Goal: Task Accomplishment & Management: Complete application form

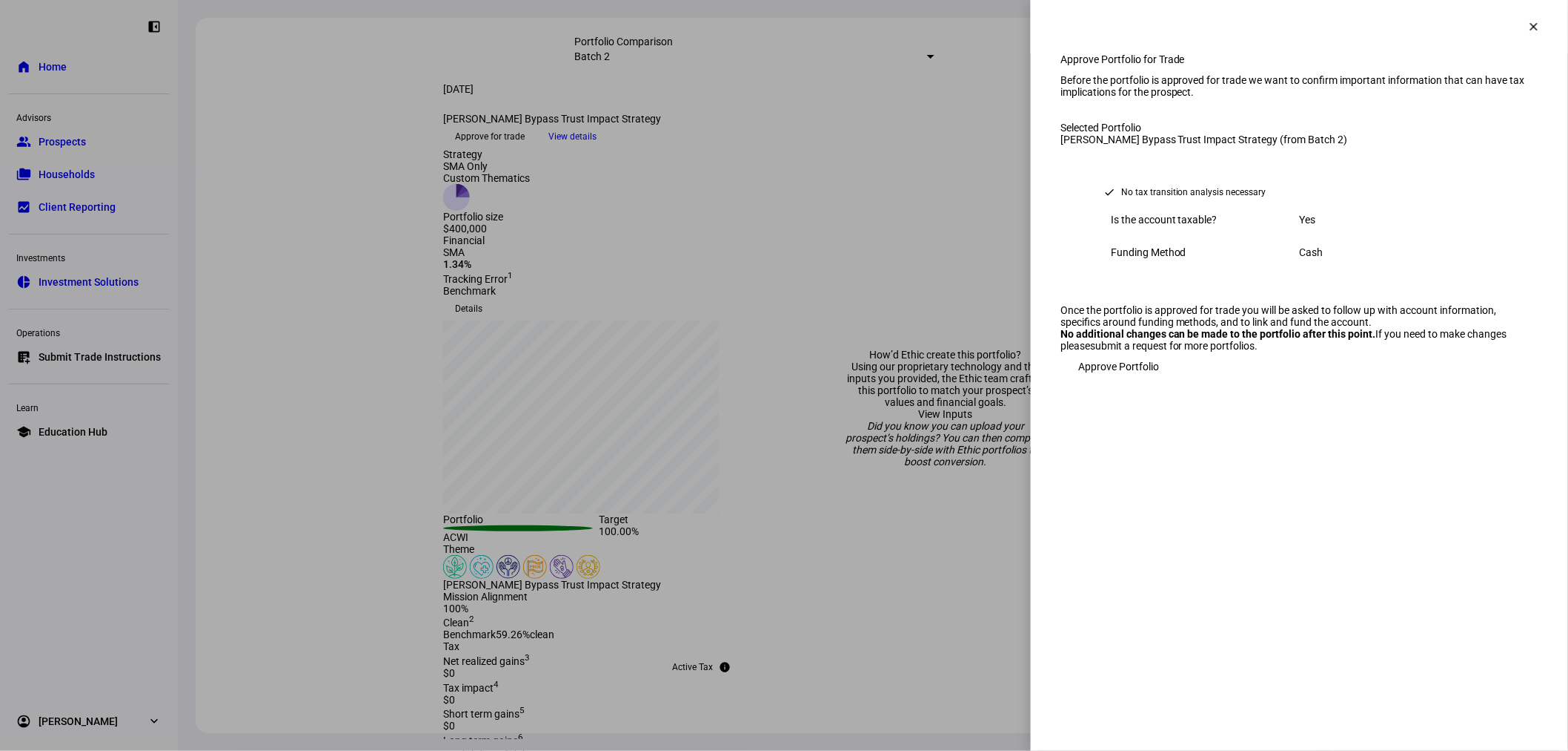
click at [1109, 381] on span "Approve Portfolio" at bounding box center [1119, 367] width 81 height 29
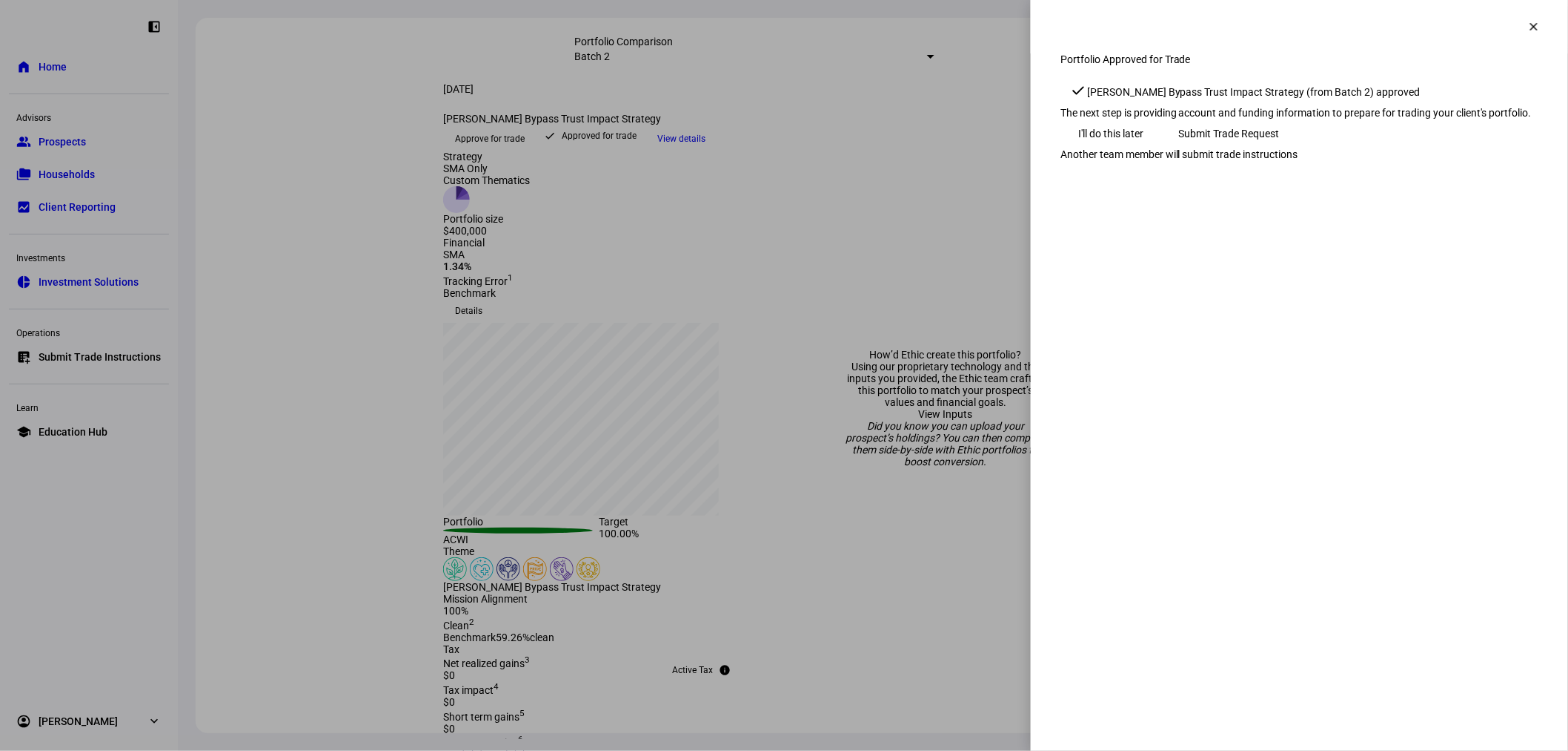
click at [1280, 148] on span "Submit Trade Request" at bounding box center [1229, 134] width 101 height 29
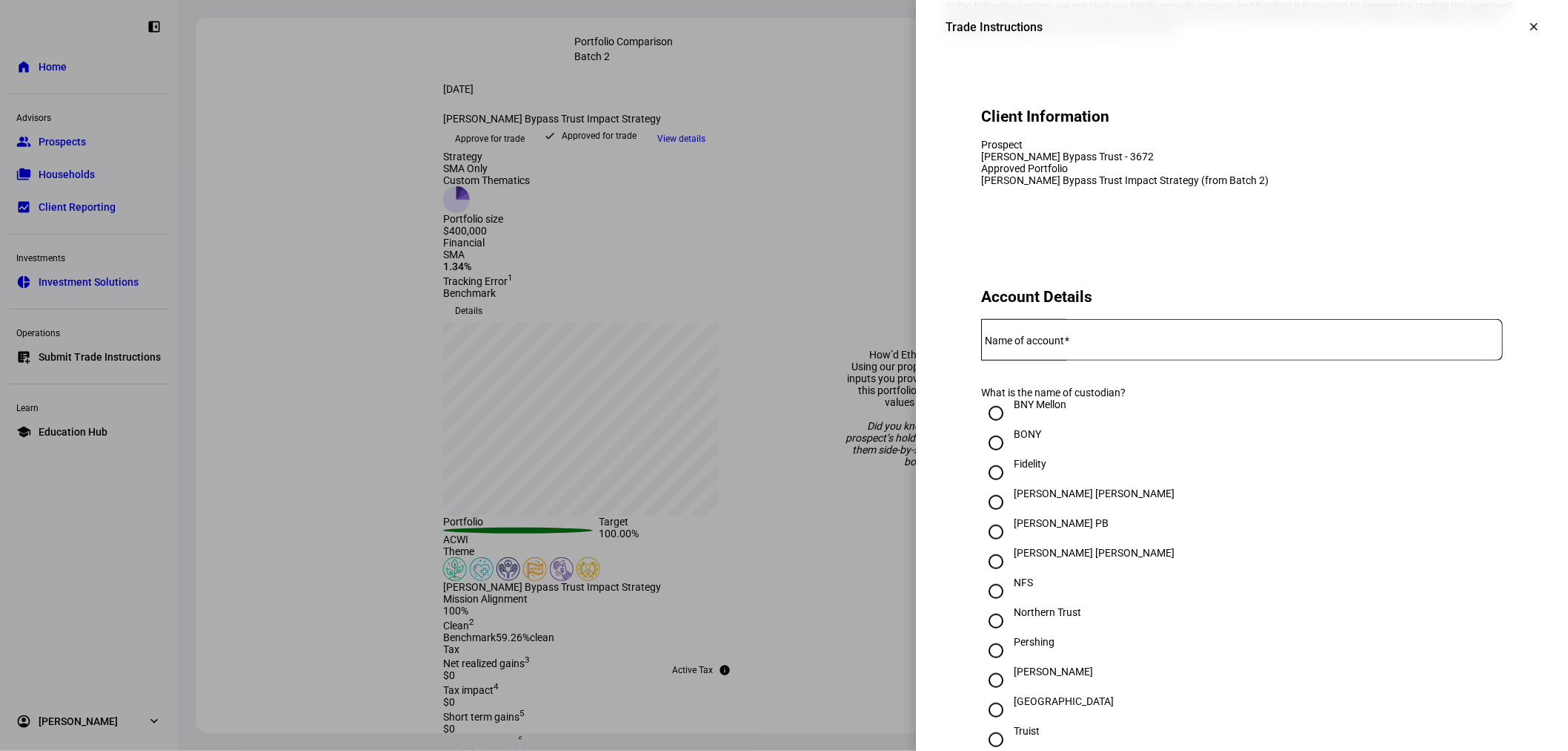
scroll to position [109, 0]
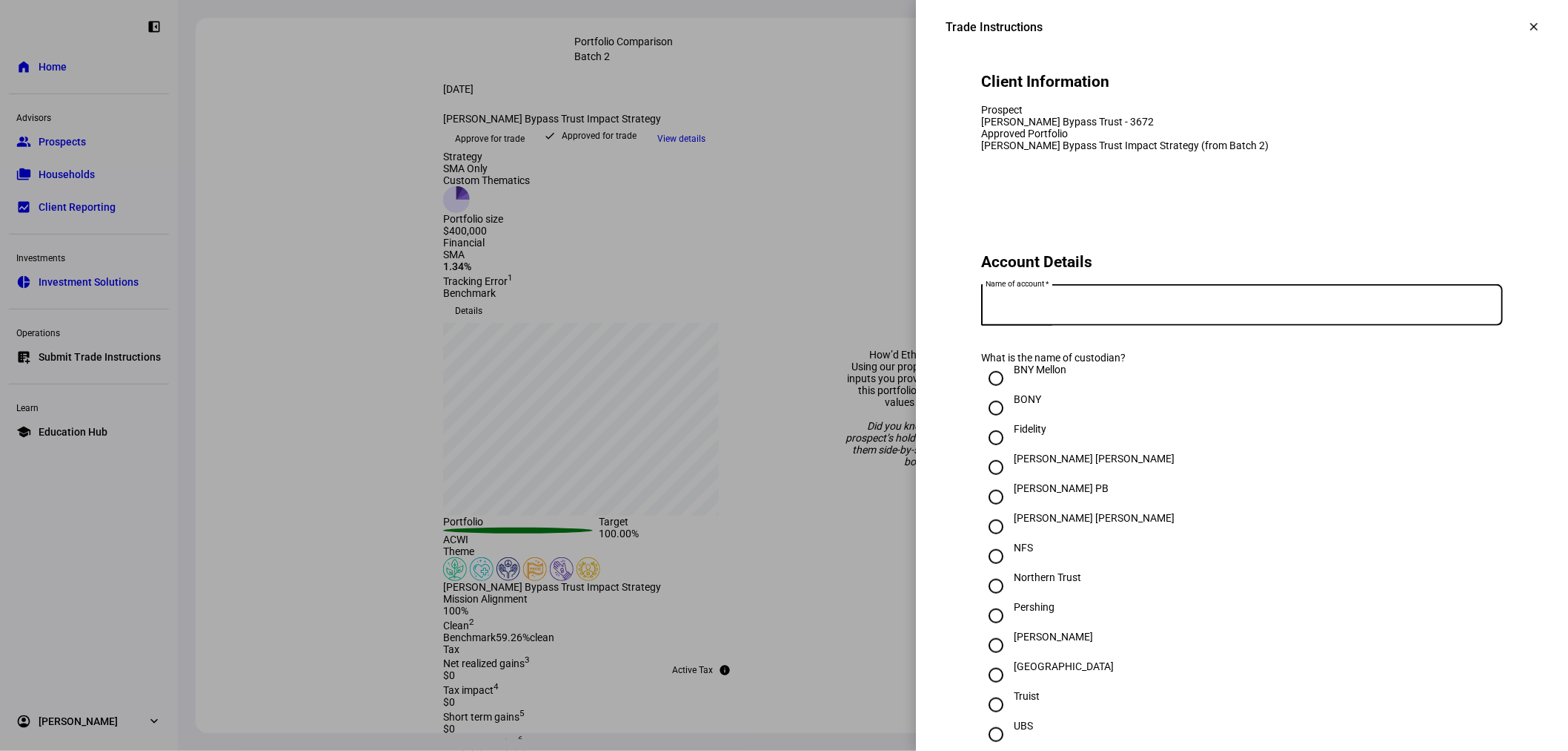
click at [1060, 308] on input "Name of account" at bounding box center [1242, 302] width 522 height 12
click at [1043, 308] on input "Name of account" at bounding box center [1242, 302] width 522 height 12
paste input "MARLENE B GROSSMAN TTEE"
click at [1154, 308] on input "MARLENE B GROSSMAN TTEE," at bounding box center [1242, 302] width 522 height 12
type input "MARLENE B GROSSMAN TTEE, Marshall B Grossman Trust"
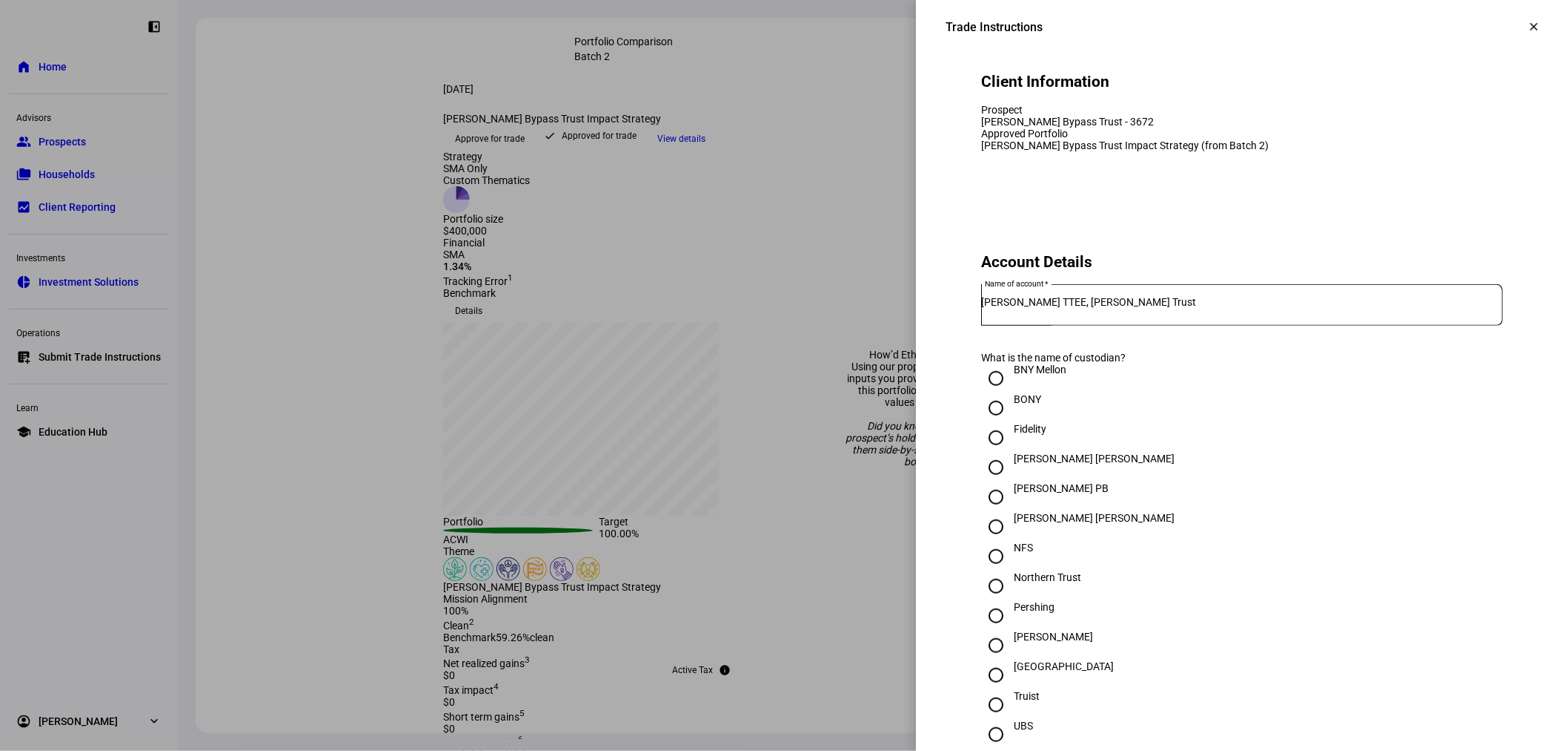
click at [984, 660] on input "Schwab" at bounding box center [996, 645] width 29 height 29
radio input "true"
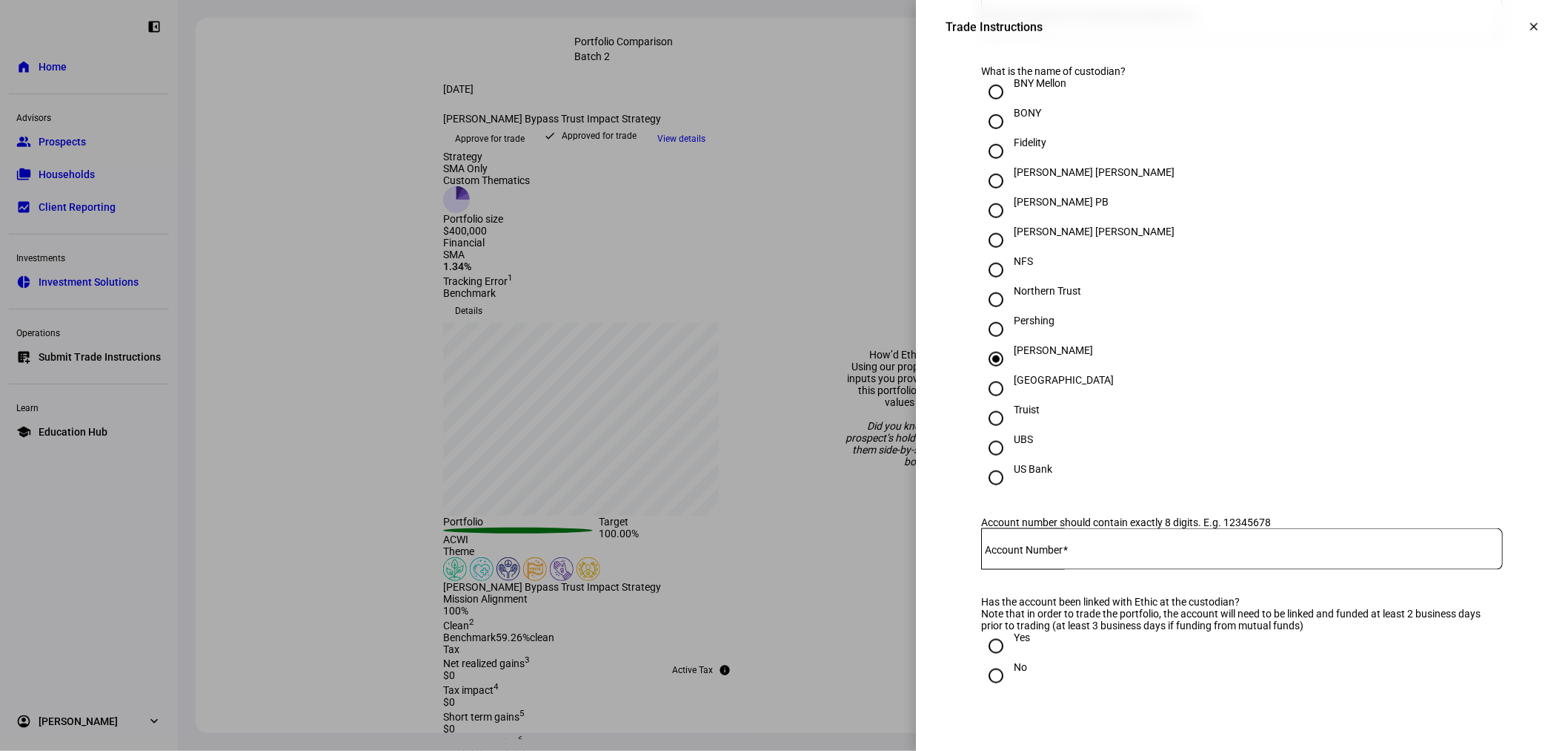
scroll to position [439, 0]
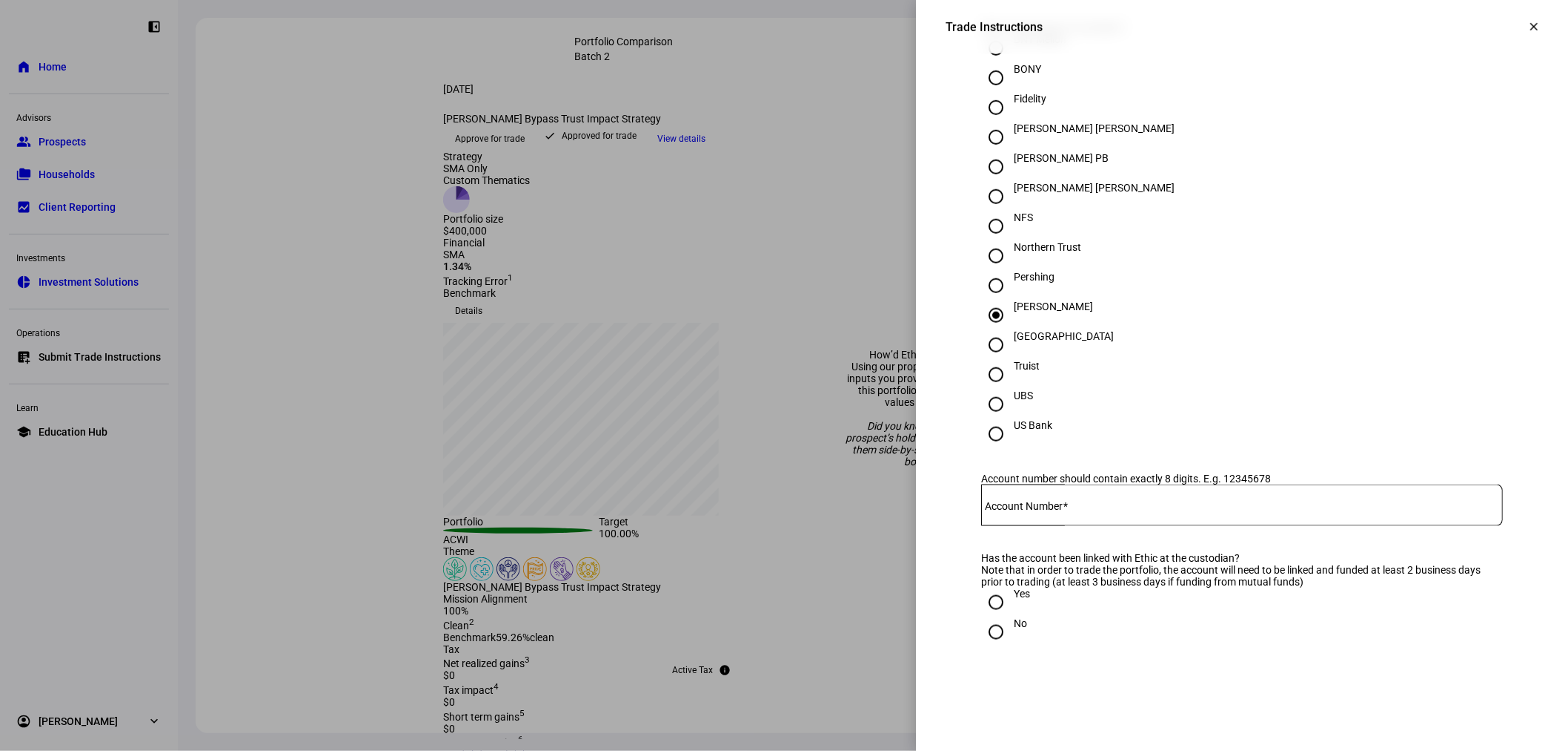
click at [1129, 508] on input "Account Number" at bounding box center [1242, 502] width 522 height 12
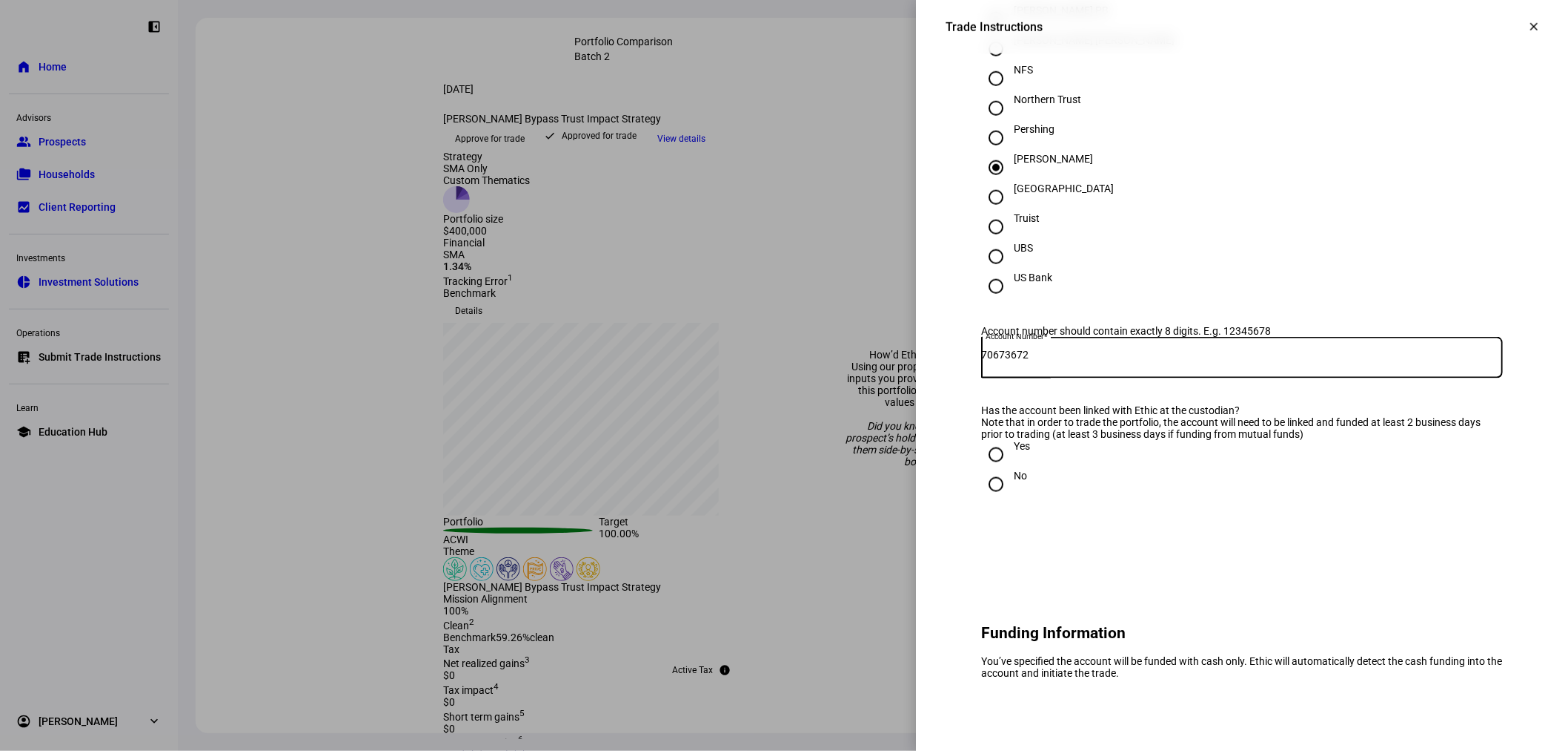
scroll to position [659, 0]
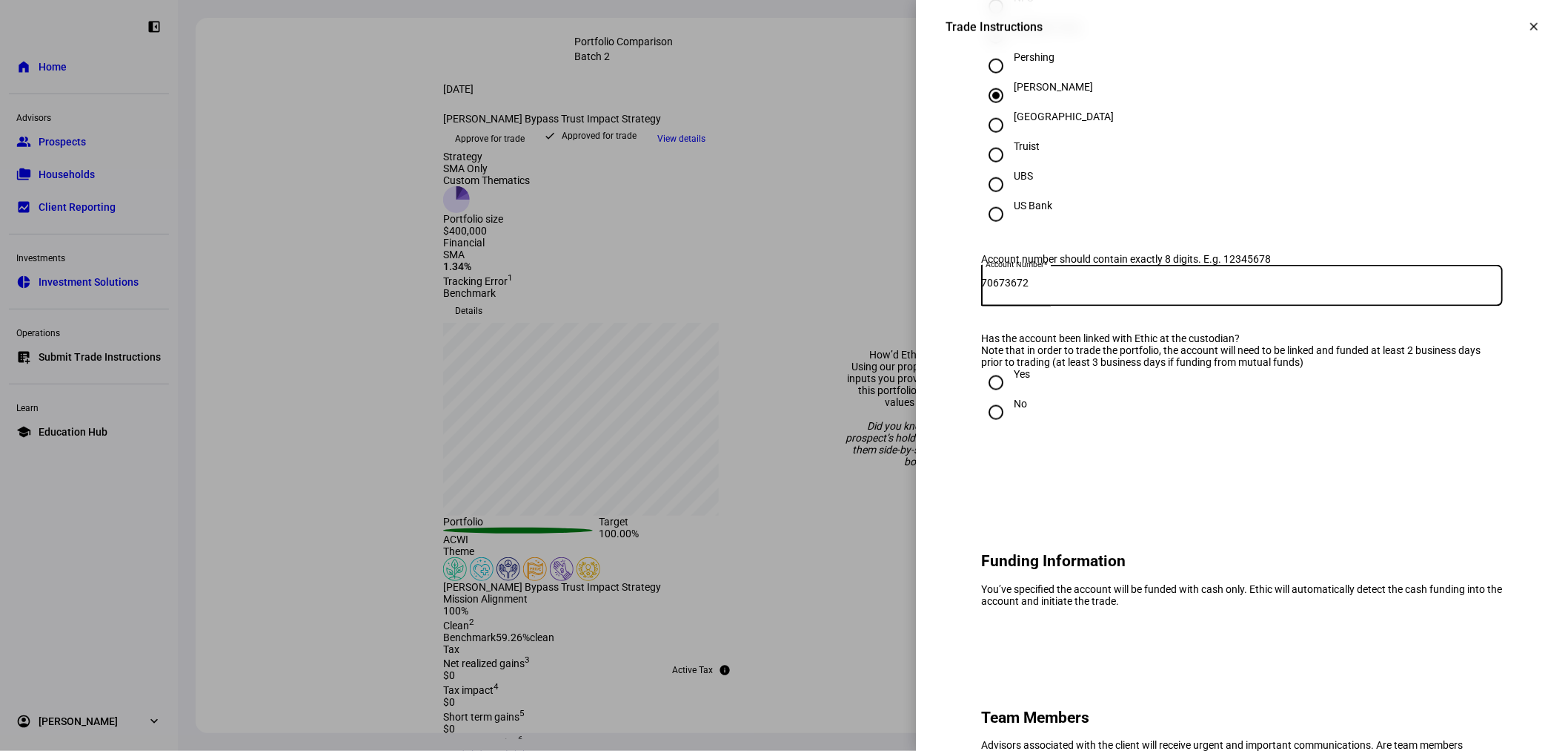
type input "70673672"
click at [981, 397] on input "Yes" at bounding box center [996, 382] width 29 height 29
radio input "true"
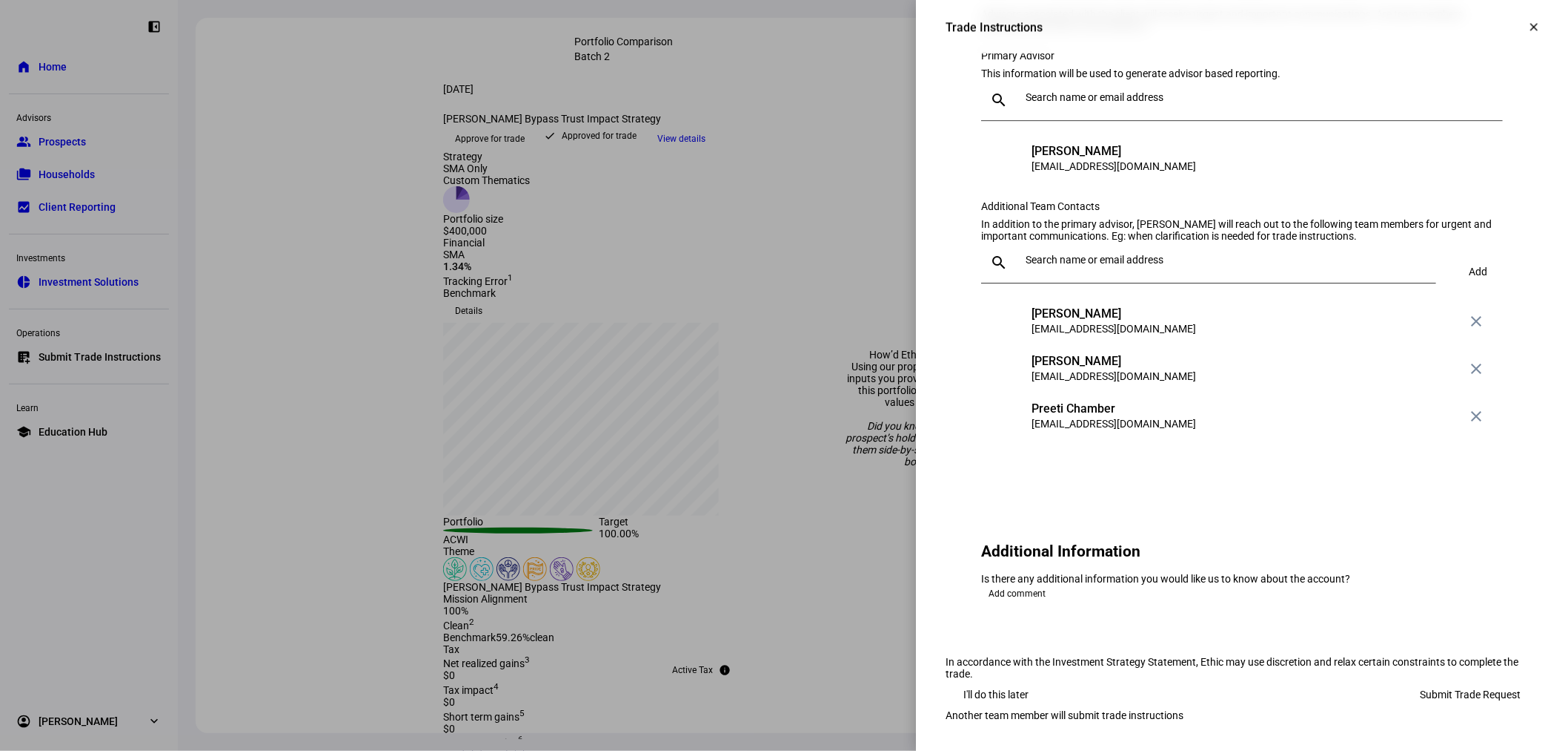
scroll to position [1427, 0]
click at [1012, 603] on span "Add comment" at bounding box center [1017, 594] width 57 height 18
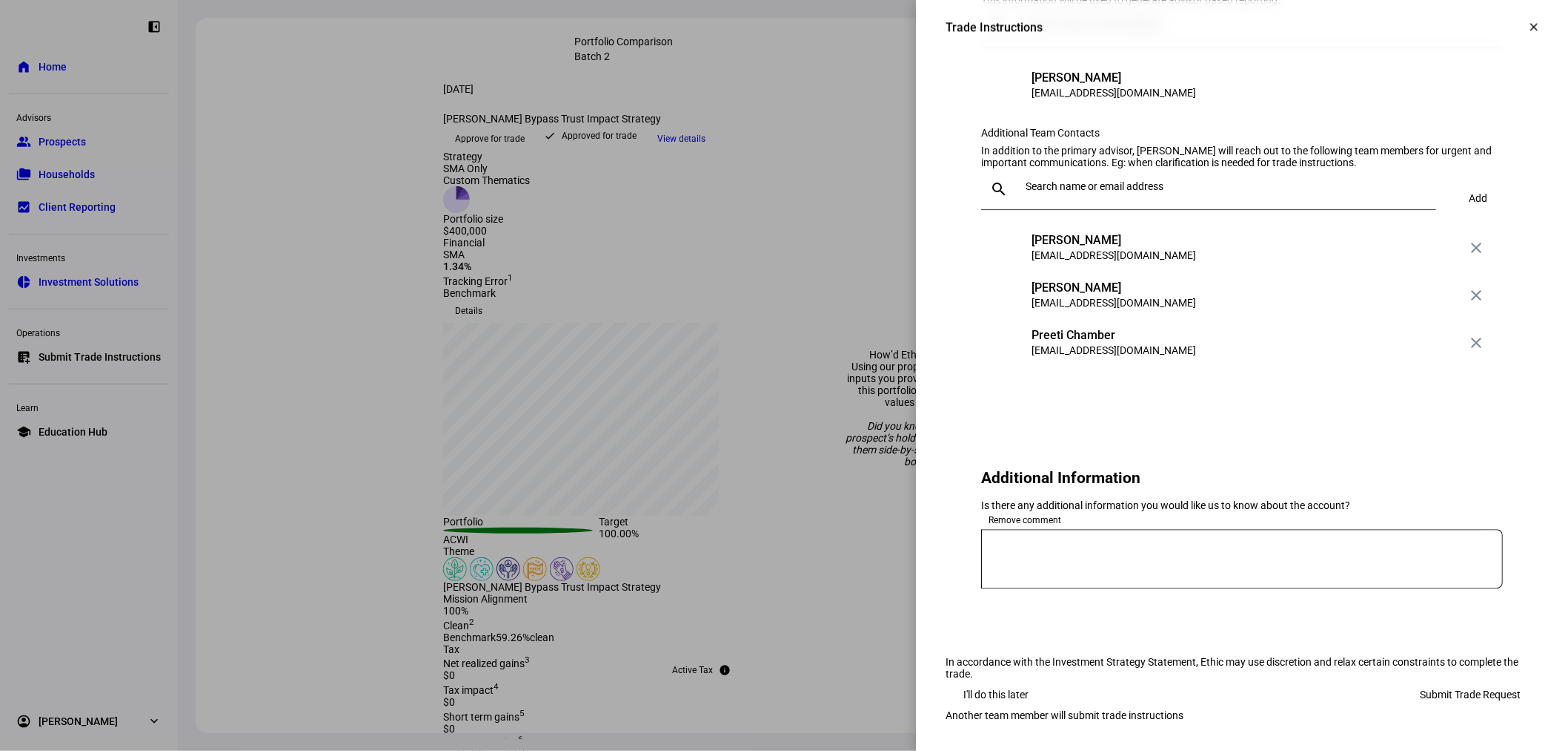
scroll to position [1647, 0]
click at [1109, 541] on textarea at bounding box center [1242, 558] width 522 height 35
type textarea "We'd like to add ticker restrictions (do not buy, do not hold) for TSLA and DJT."
click at [1463, 679] on span "Submit Trade Request" at bounding box center [1471, 694] width 101 height 29
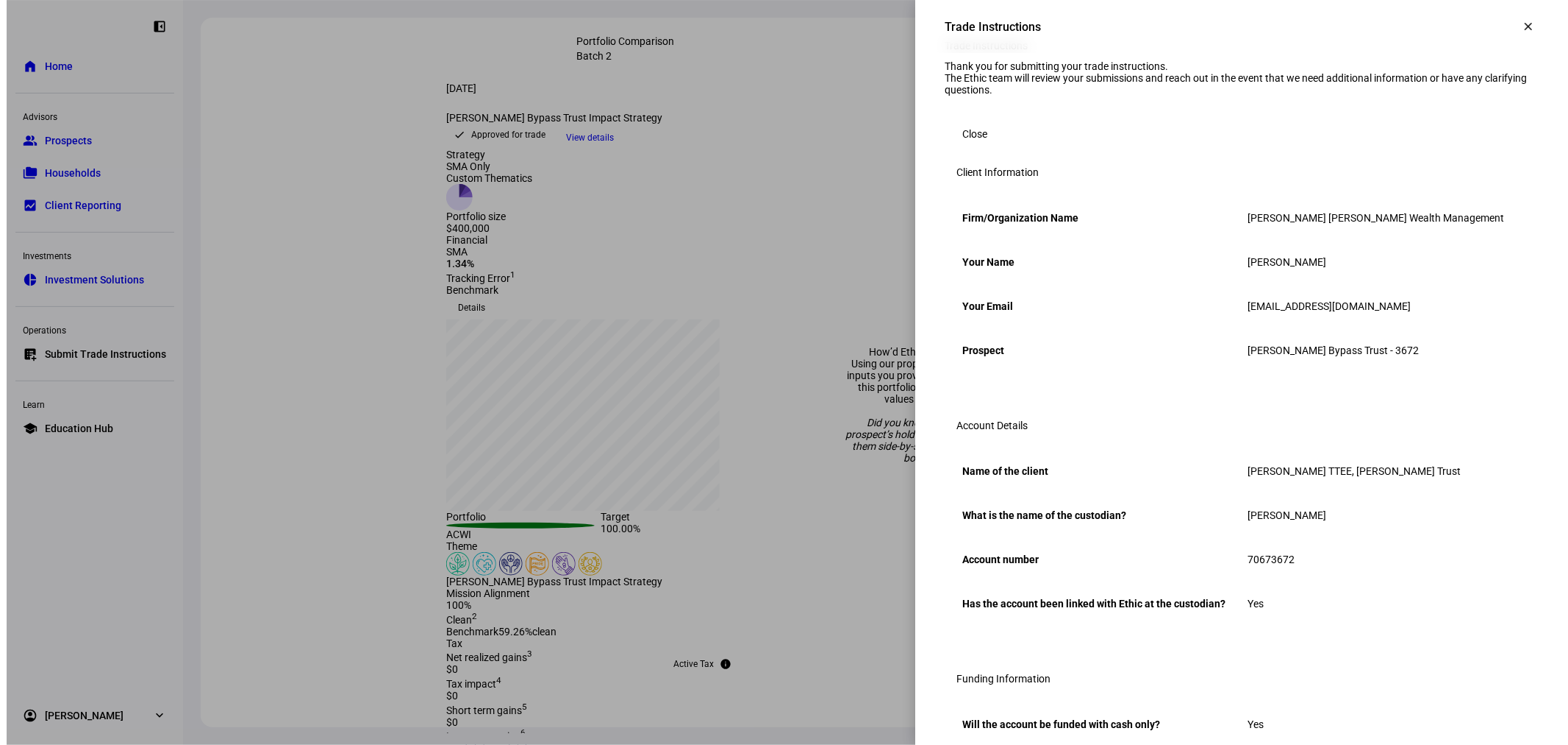
scroll to position [0, 0]
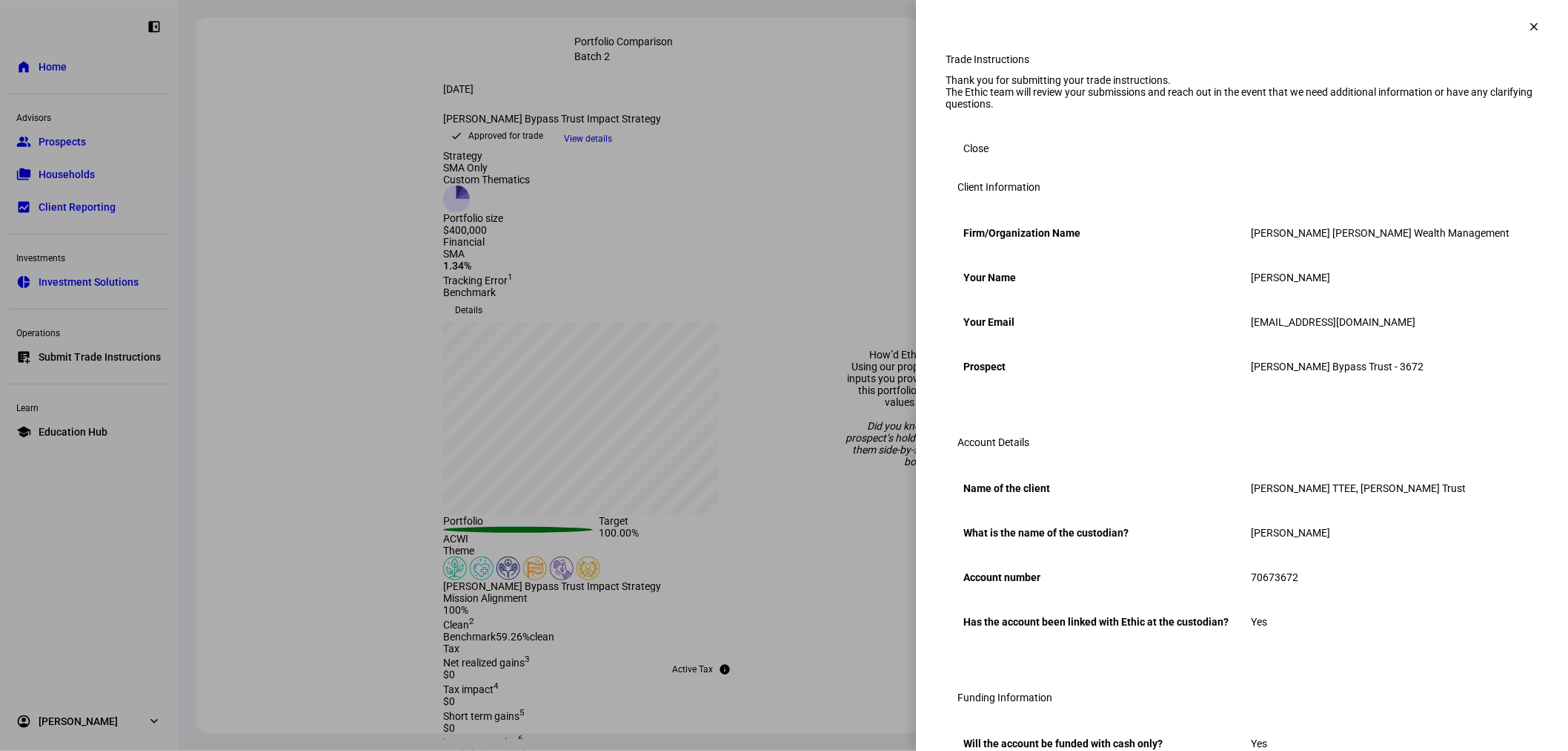
click at [1528, 27] on mat-icon "clear" at bounding box center [1535, 27] width 14 height 14
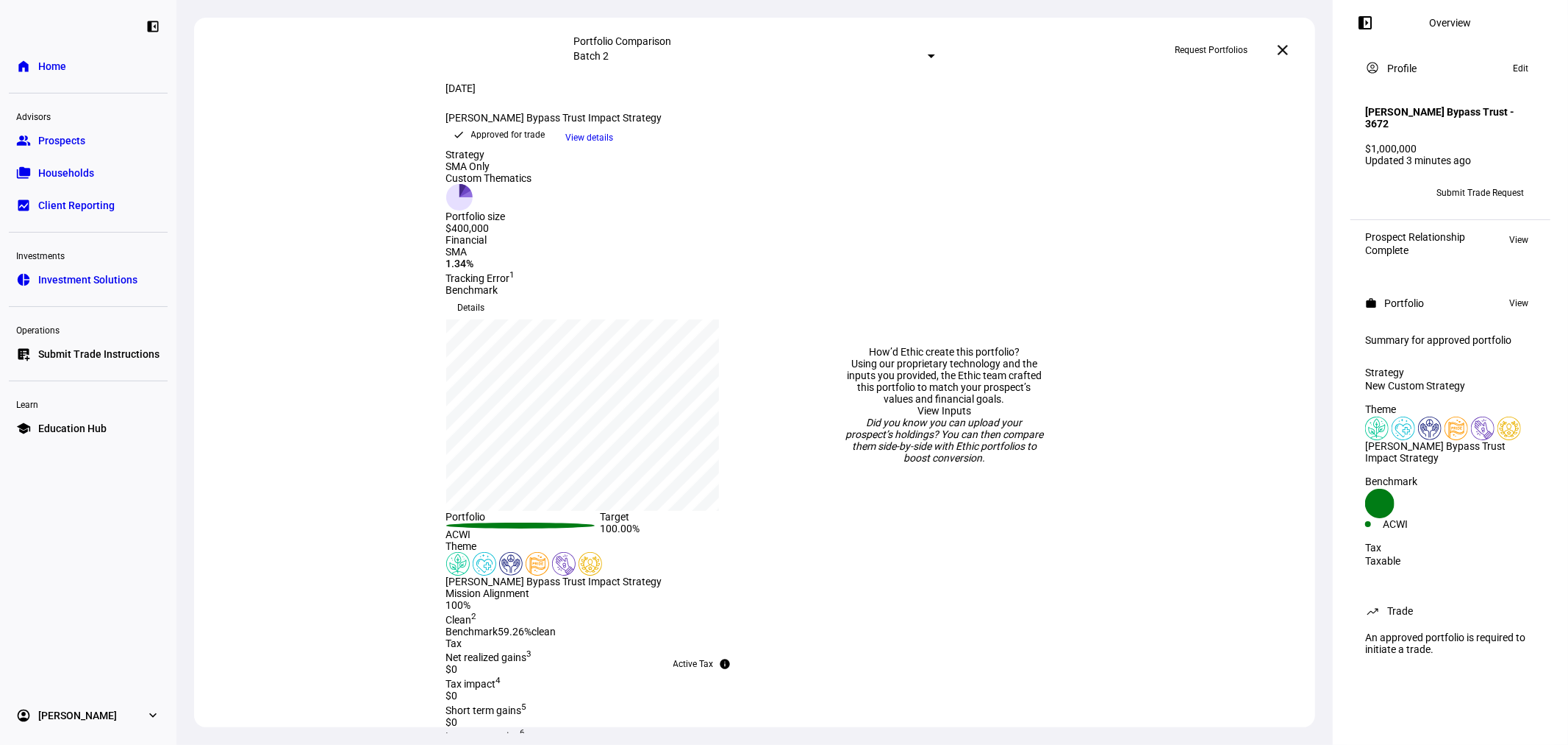
click at [87, 142] on link "group Prospects" at bounding box center [88, 140] width 159 height 29
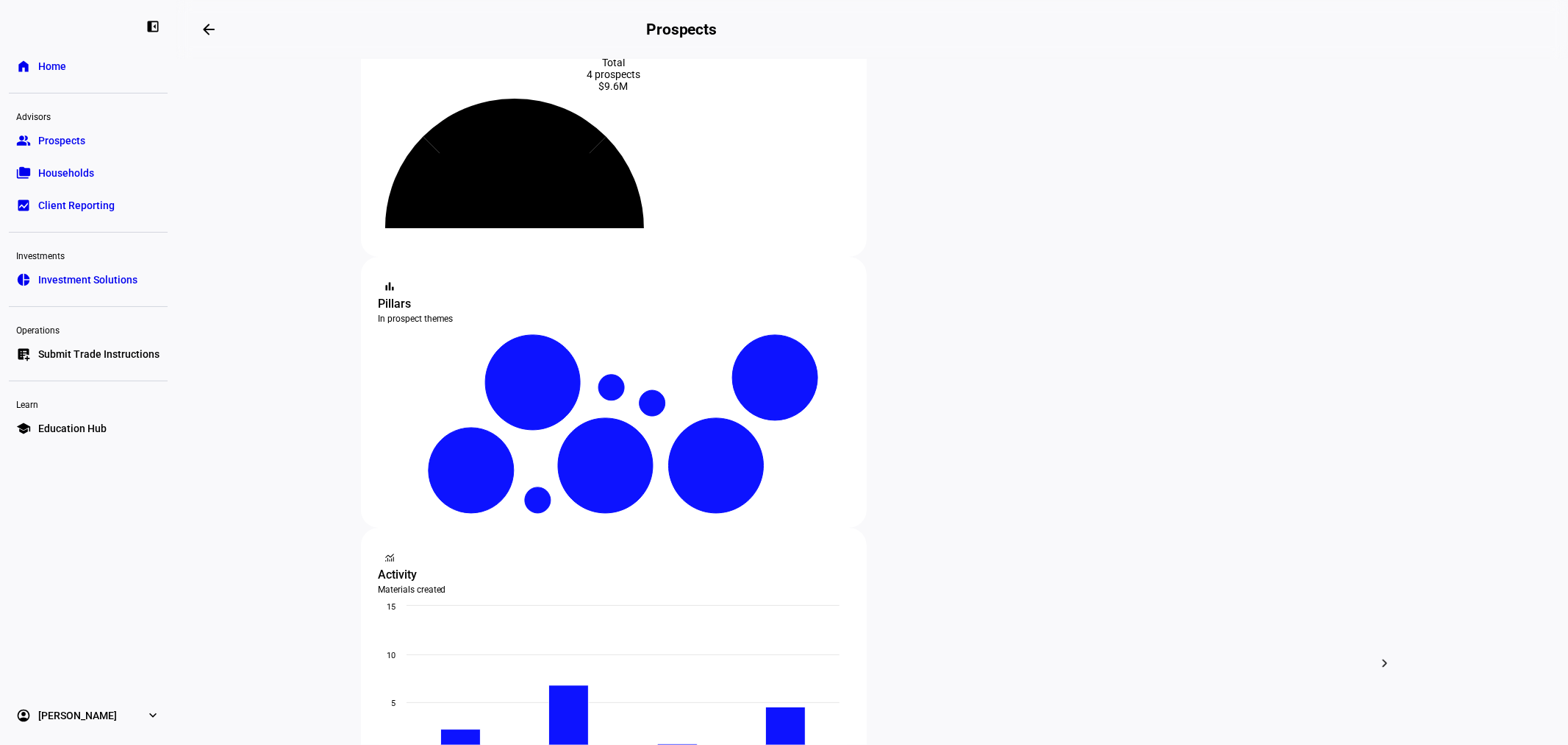
scroll to position [217, 0]
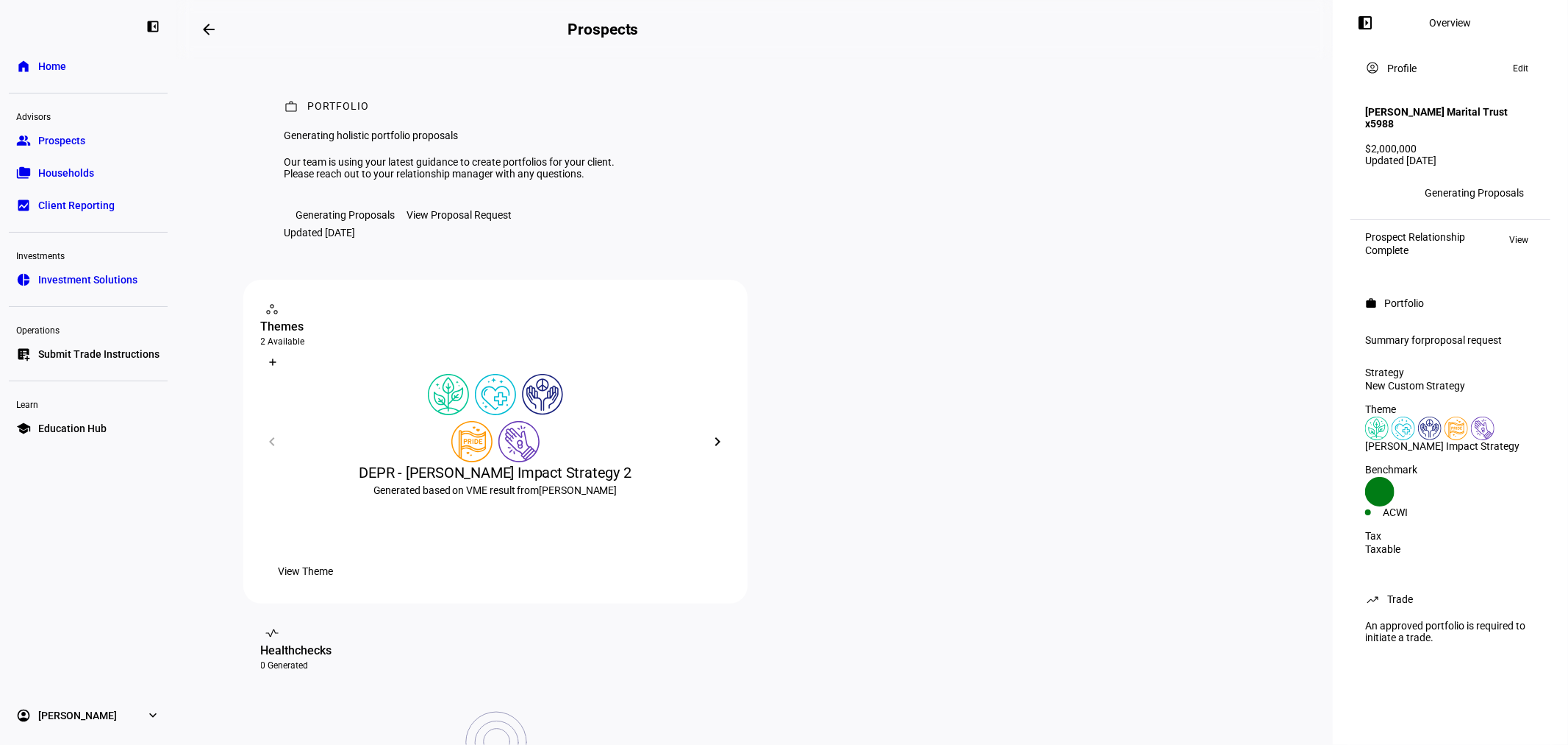
click at [466, 220] on div "View Proposal Request" at bounding box center [460, 215] width 105 height 12
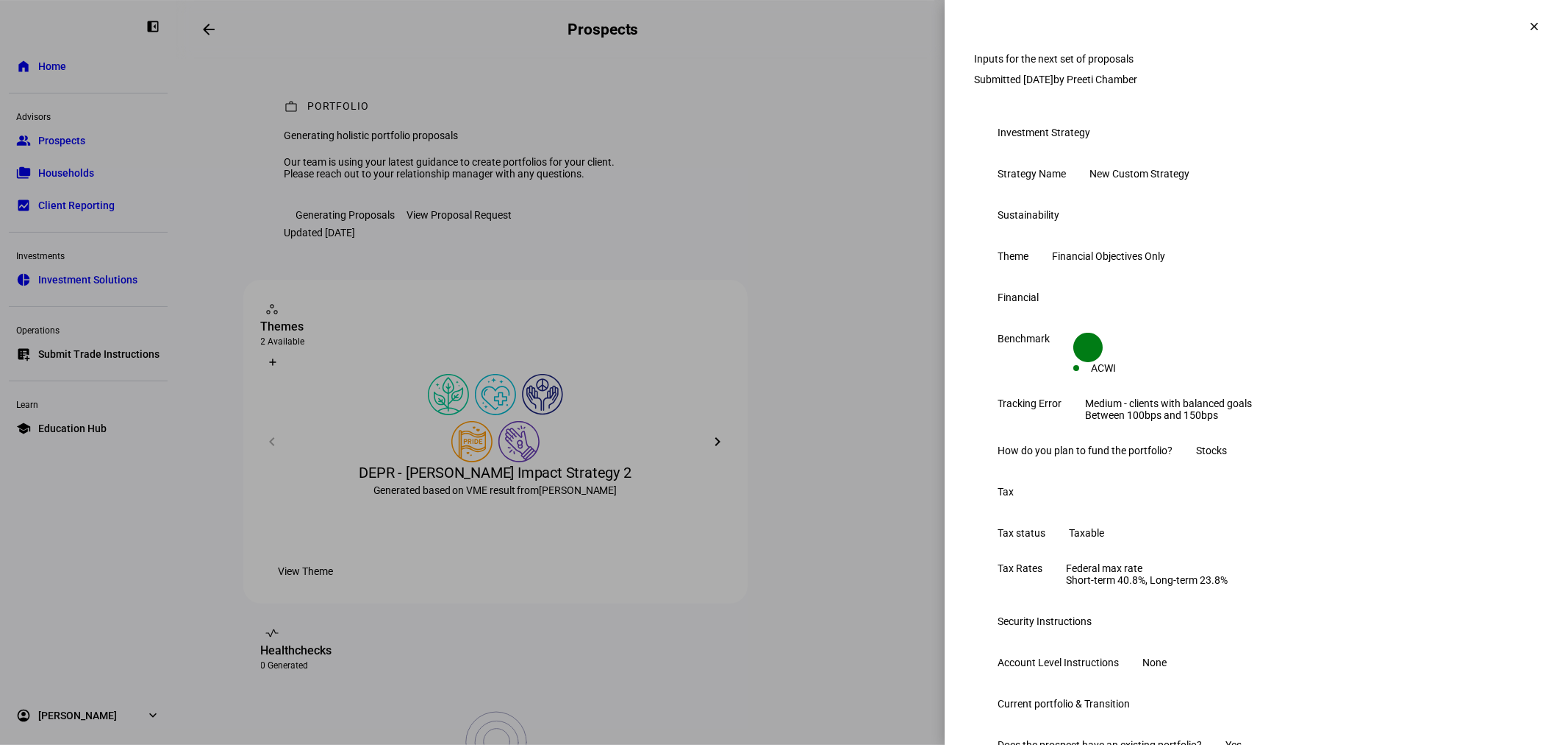
click at [1528, 27] on mat-icon "clear" at bounding box center [1535, 26] width 14 height 14
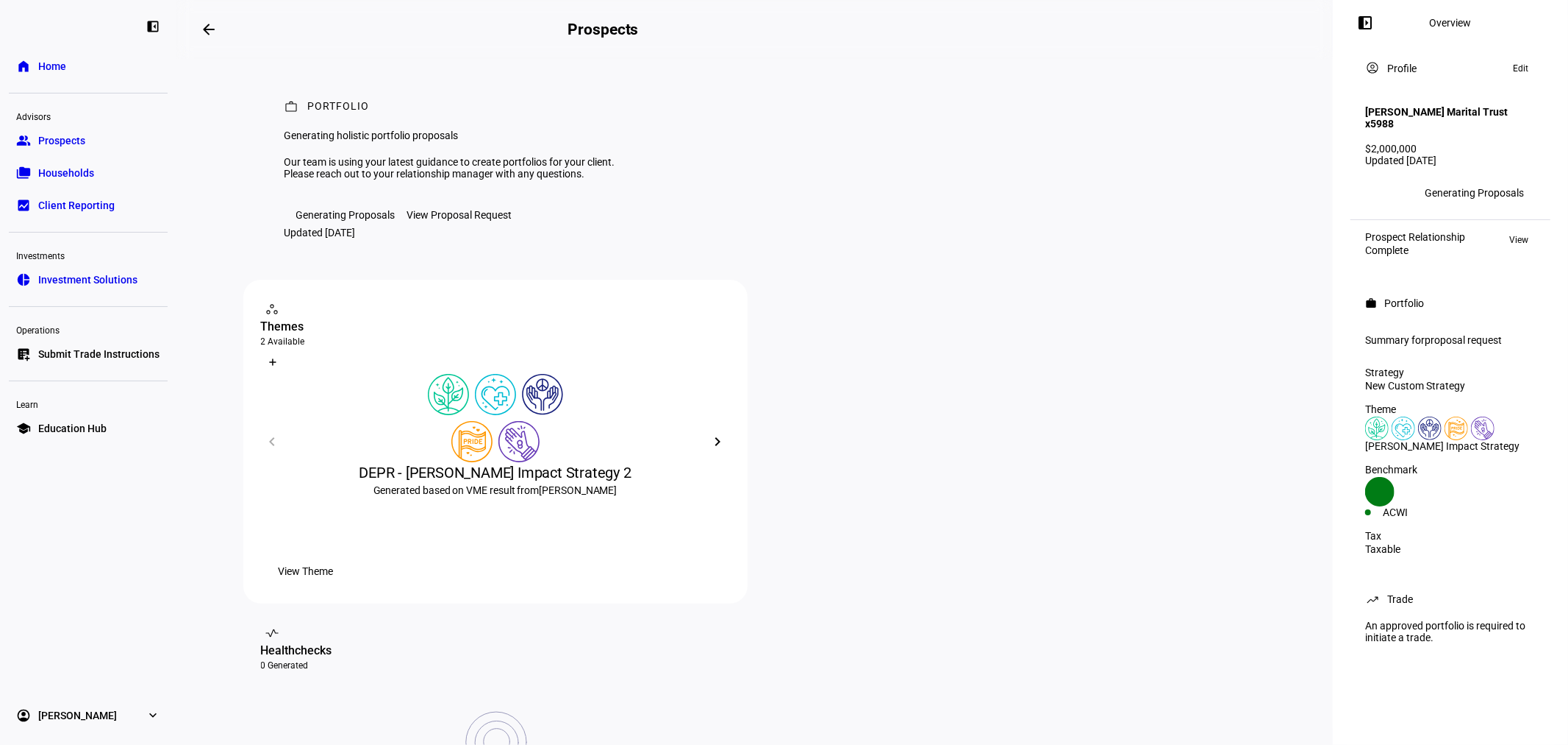
click at [209, 33] on mat-icon "arrow_backwards" at bounding box center [209, 29] width 18 height 18
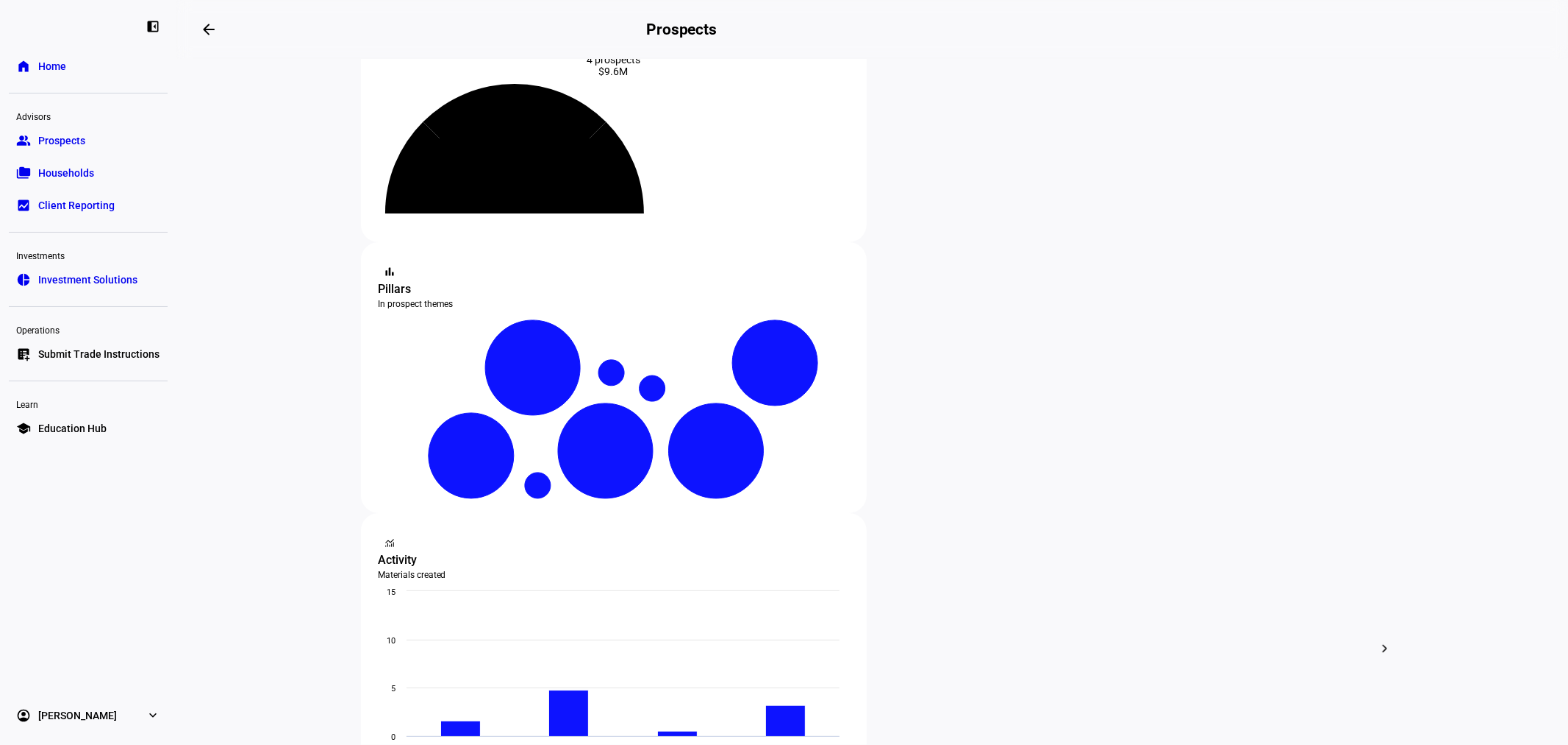
scroll to position [327, 0]
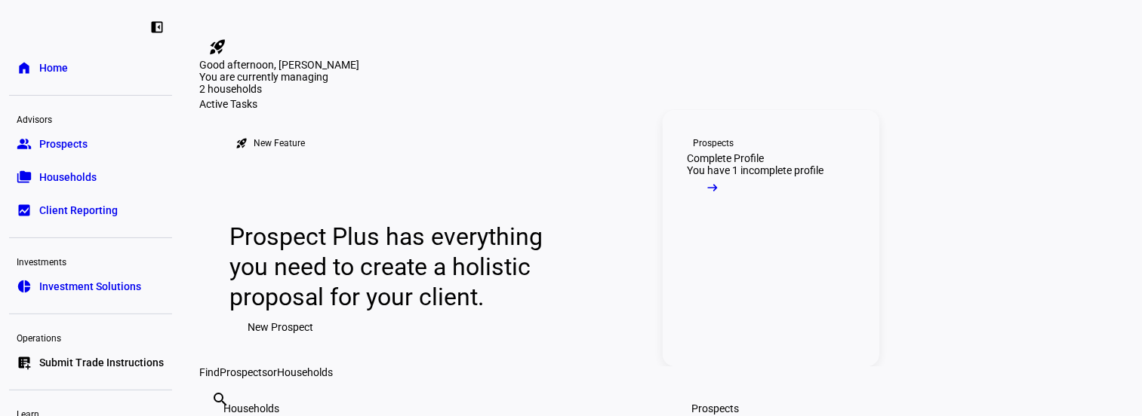
click at [733, 358] on link "Prospects Complete Profile You have 1 incomplete profile arrow_right_alt" at bounding box center [770, 238] width 217 height 257
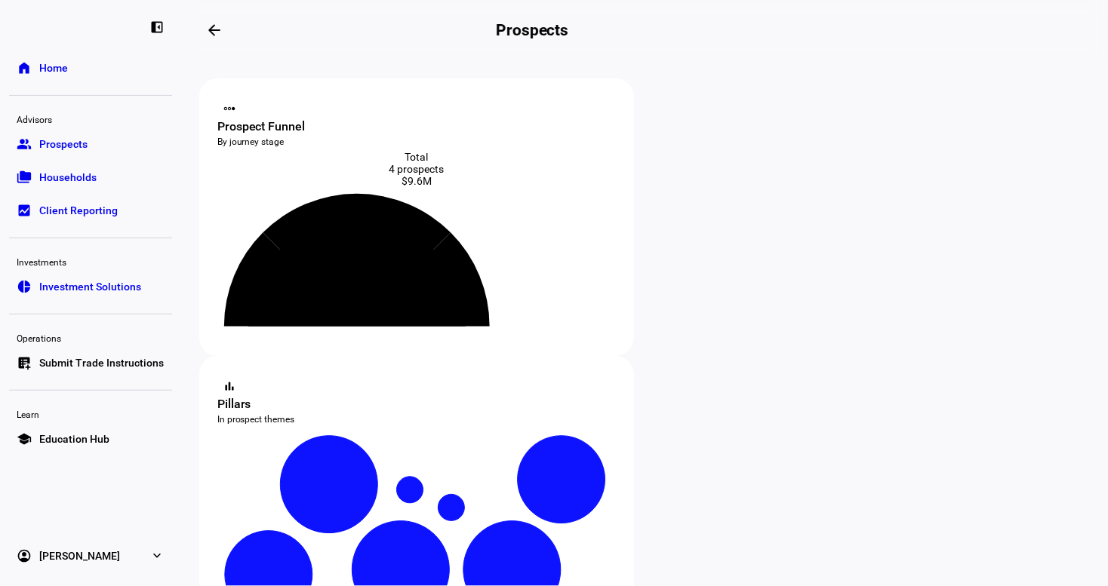
click at [217, 28] on mat-icon "arrow_backwards" at bounding box center [214, 30] width 18 height 18
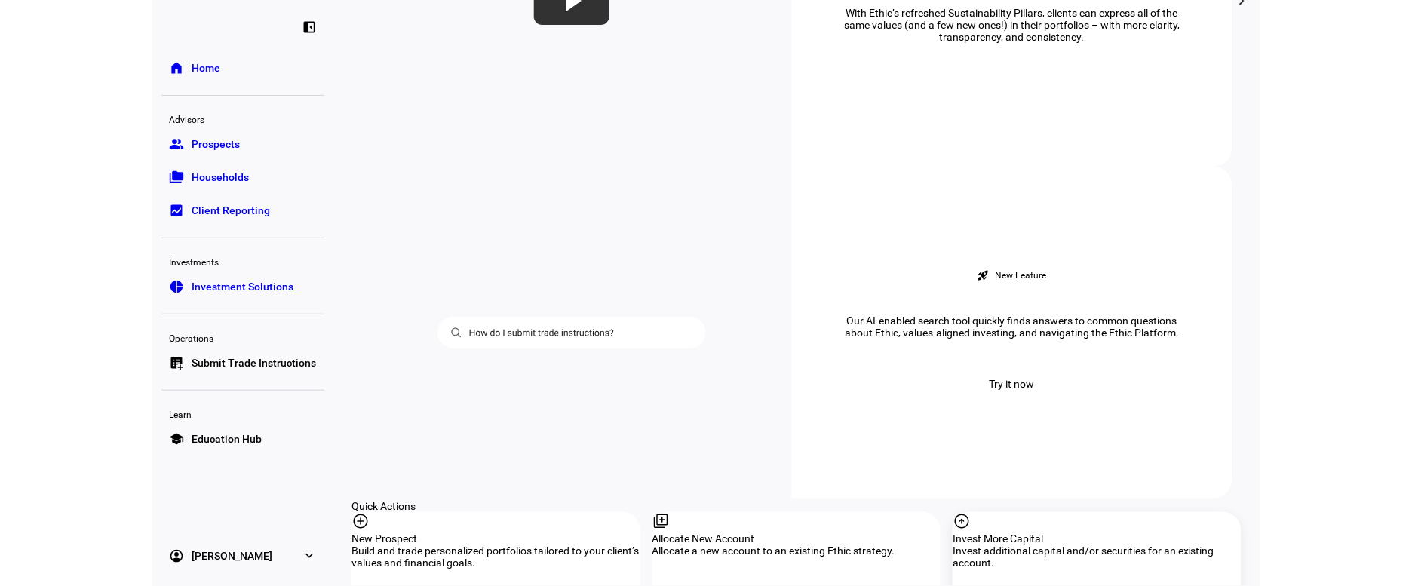
scroll to position [335, 0]
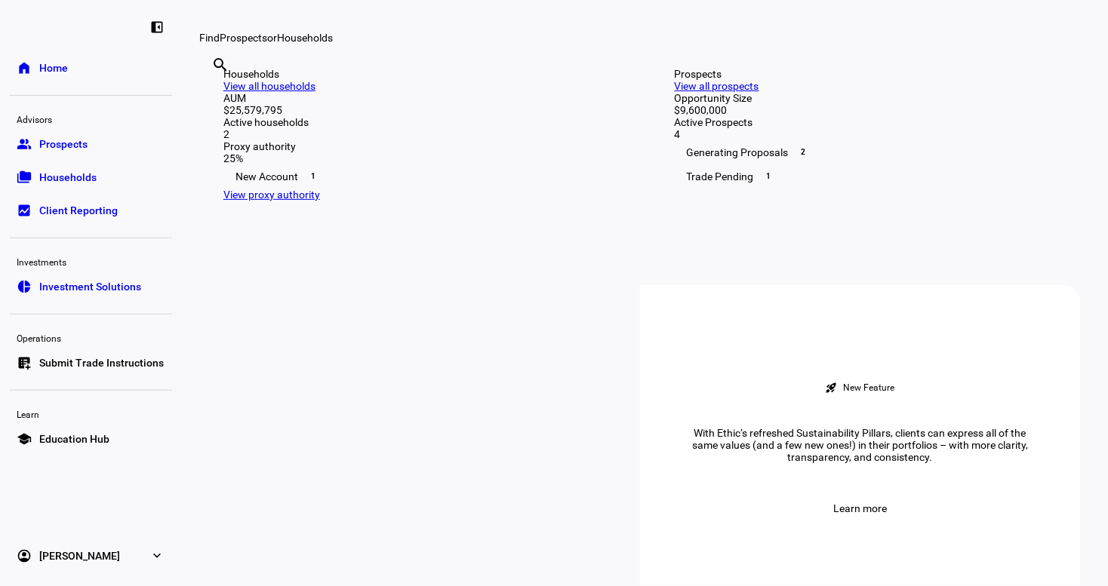
click at [759, 92] on link "View all prospects" at bounding box center [716, 86] width 85 height 12
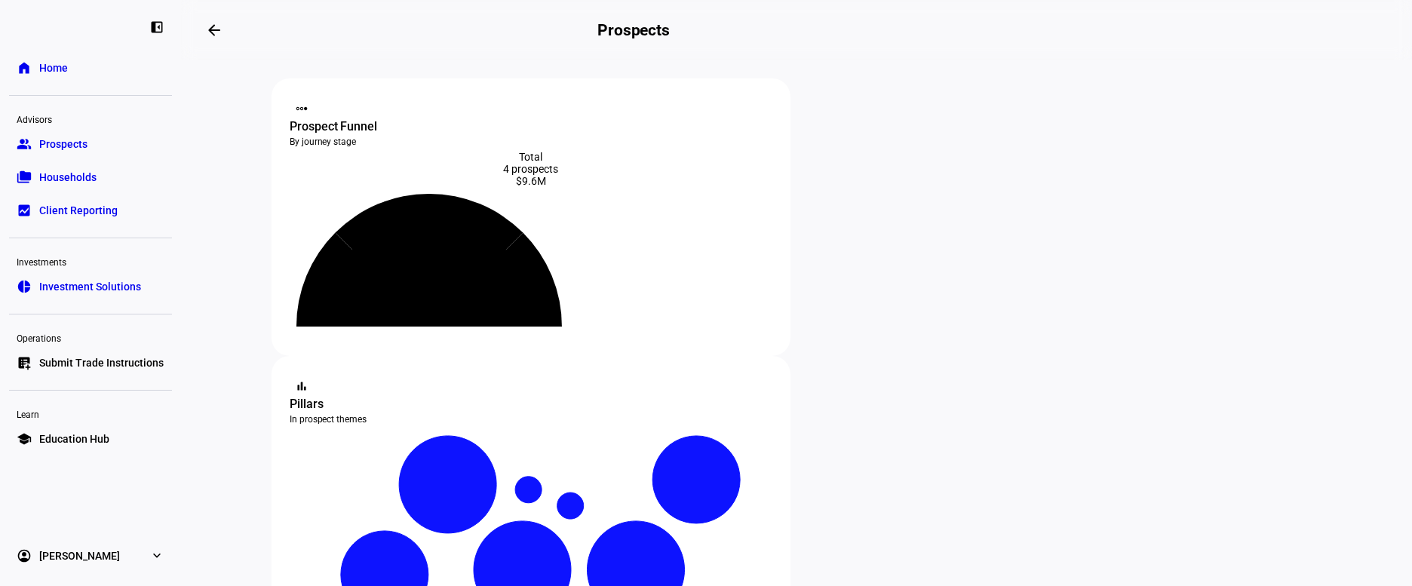
click at [222, 20] on span at bounding box center [214, 30] width 36 height 36
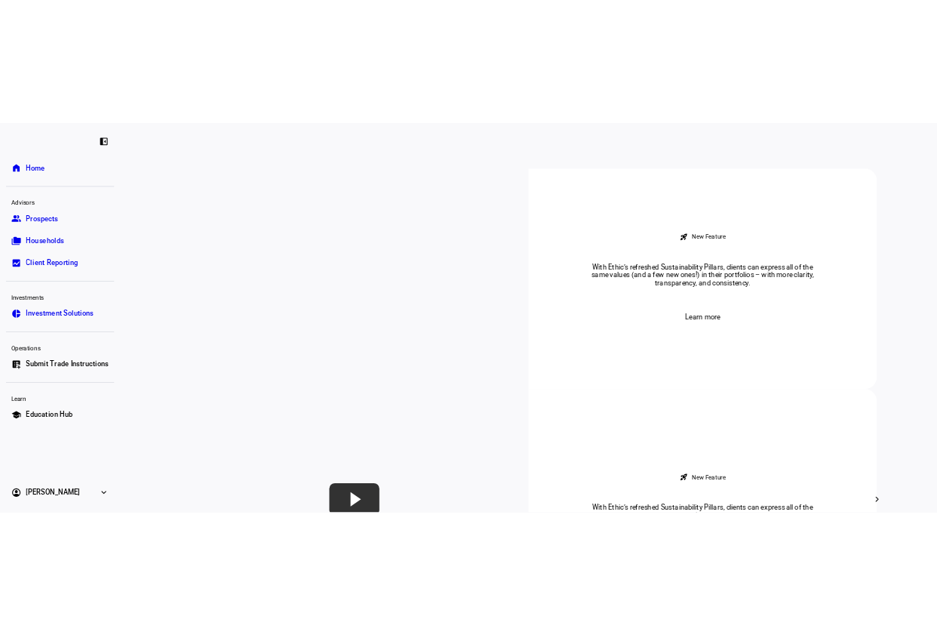
scroll to position [559, 0]
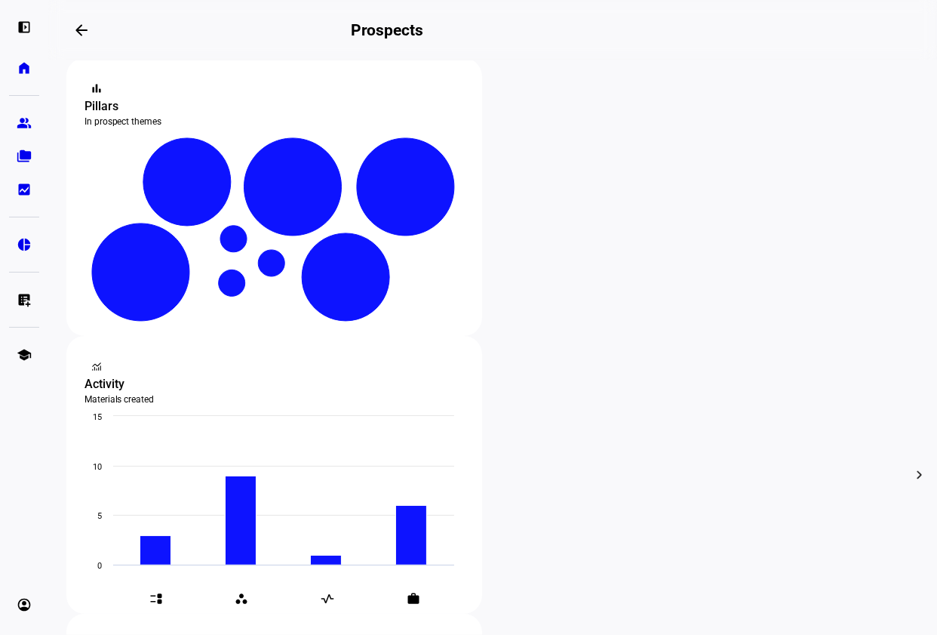
scroll to position [335, 0]
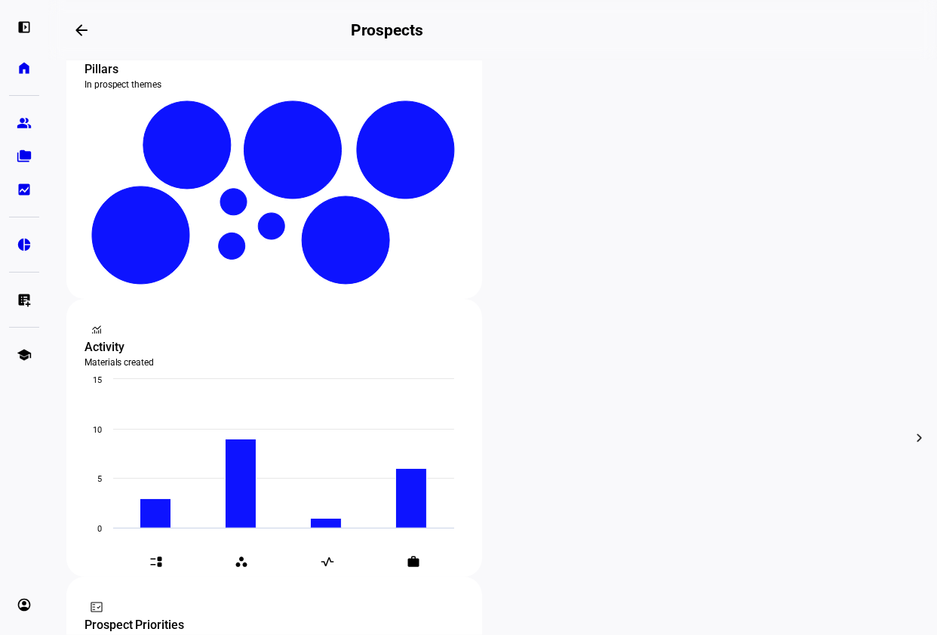
drag, startPoint x: 502, startPoint y: 420, endPoint x: 491, endPoint y: 416, distance: 11.5
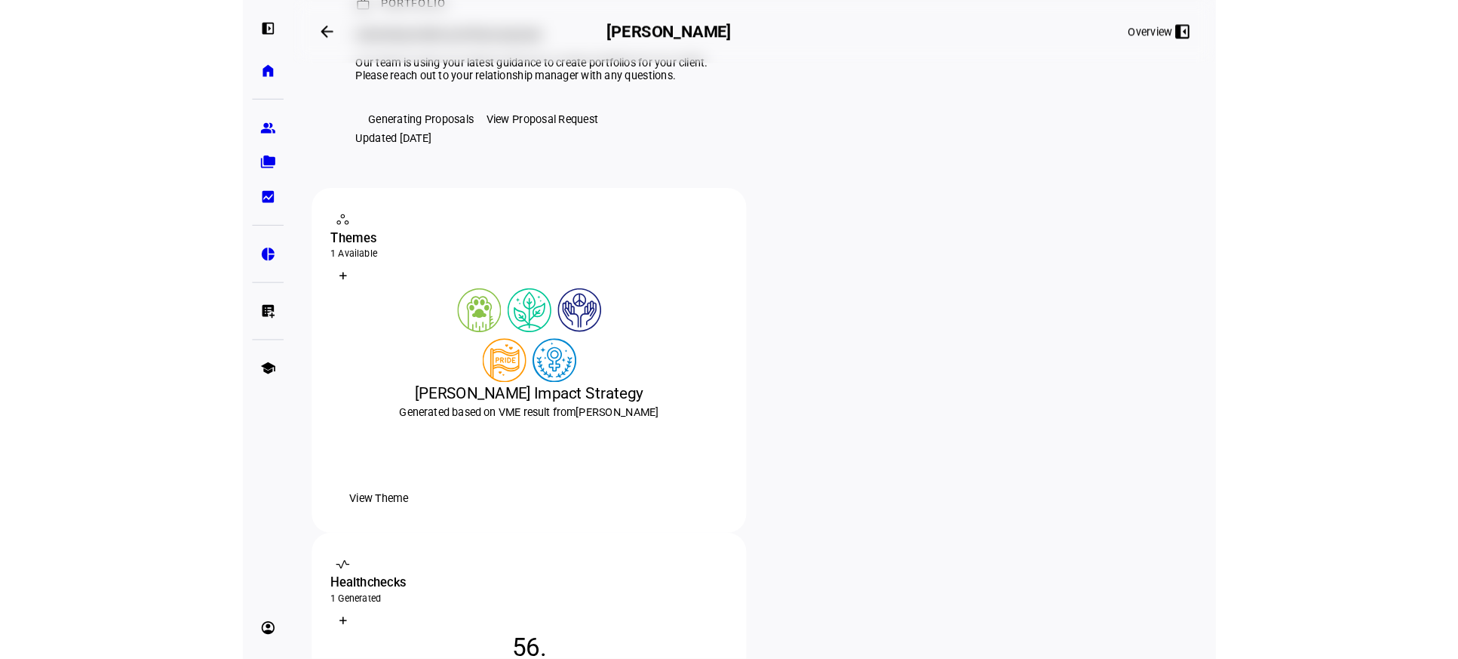
scroll to position [223, 0]
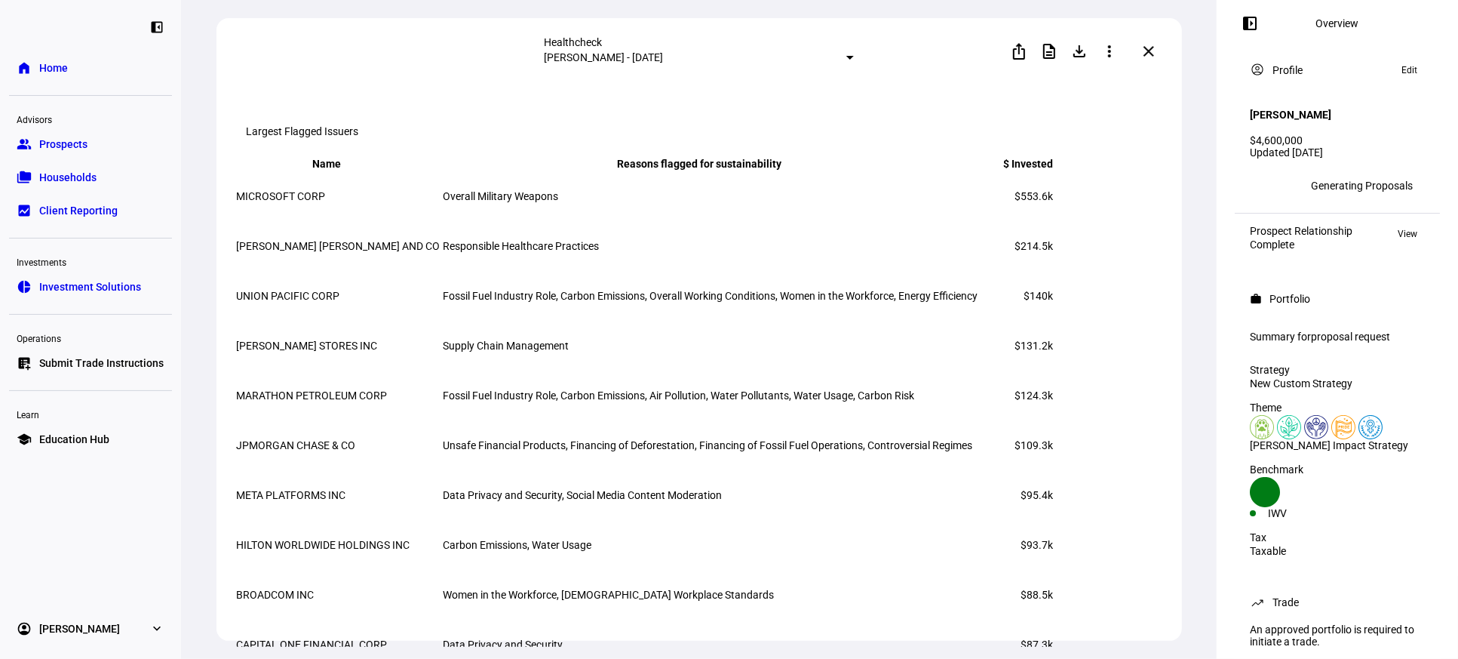
scroll to position [1565, 0]
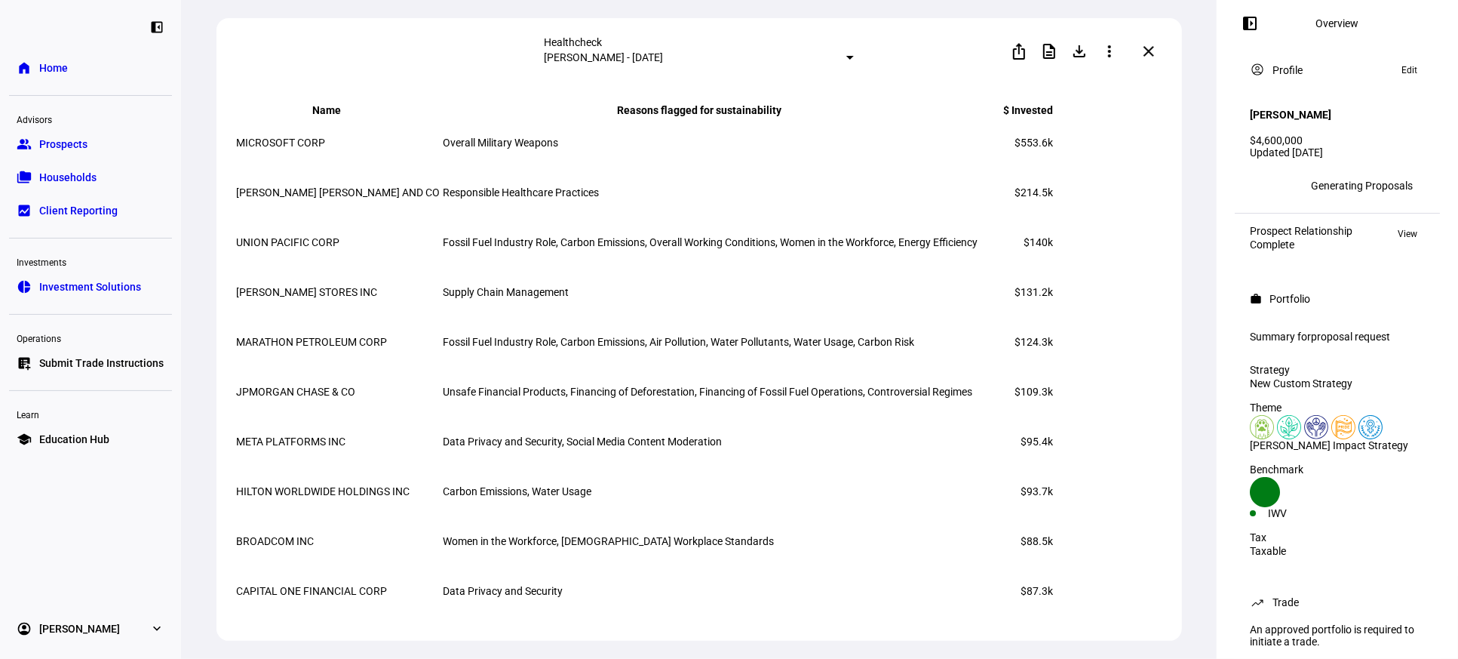
drag, startPoint x: 444, startPoint y: 410, endPoint x: 644, endPoint y: 416, distance: 200.0
click at [644, 167] on tr "MICROSOFT CORP Overall Military Weapons $553.6k" at bounding box center [645, 142] width 819 height 48
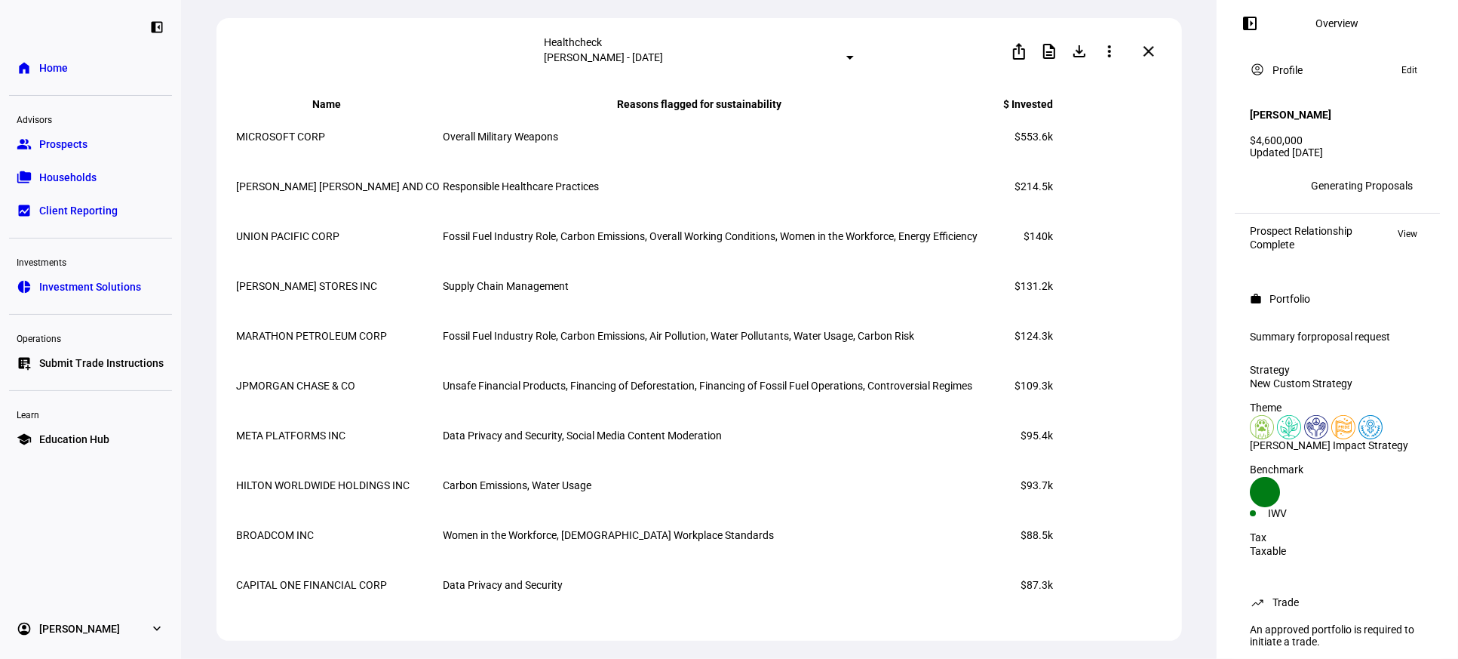
scroll to position [1834, 0]
drag, startPoint x: 988, startPoint y: 383, endPoint x: 647, endPoint y: 156, distance: 409.7
click at [647, 156] on tbody "MICROSOFT CORP Overall Military Weapons $553.6k ELI LILLY AND CO Responsible He…" at bounding box center [645, 360] width 819 height 496
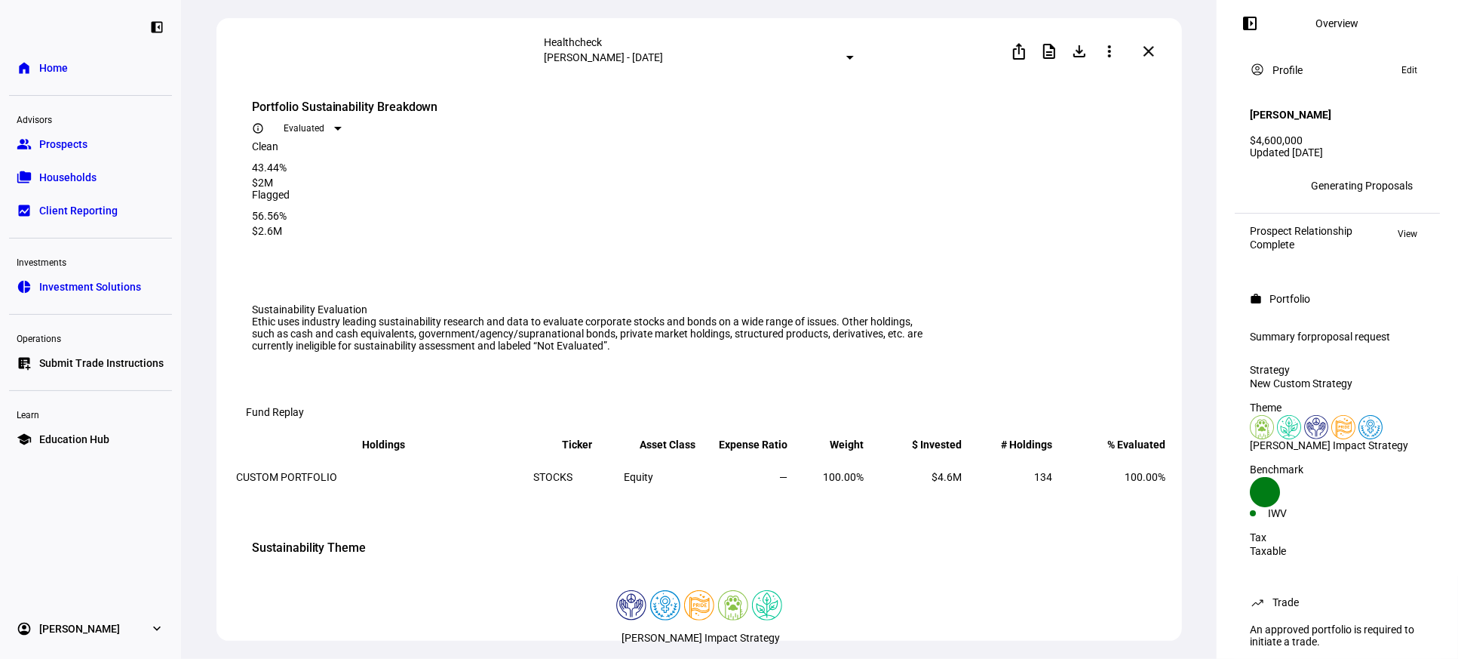
scroll to position [0, 0]
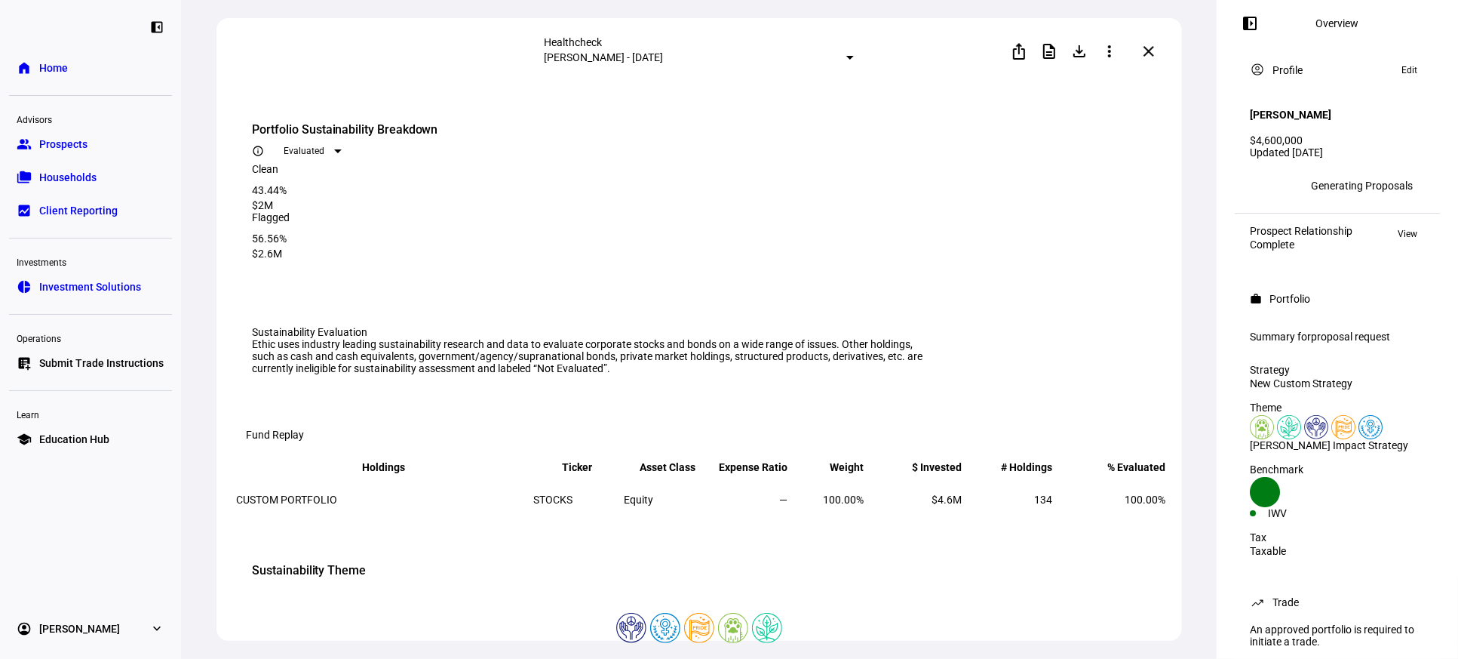
drag, startPoint x: 364, startPoint y: 365, endPoint x: 683, endPoint y: 401, distance: 320.4
click at [683, 392] on eth-card-medium "Sustainability Evaluation Ethic uses industry leading sustainability research a…" at bounding box center [702, 350] width 934 height 85
drag, startPoint x: 1159, startPoint y: 43, endPoint x: 1150, endPoint y: 30, distance: 15.7
click at [1141, 30] on div "Healthcheck Betsy Krieger - August 12, 2025 ios_share description file_download…" at bounding box center [700, 51] width 966 height 66
click at [1141, 38] on span at bounding box center [1149, 51] width 36 height 36
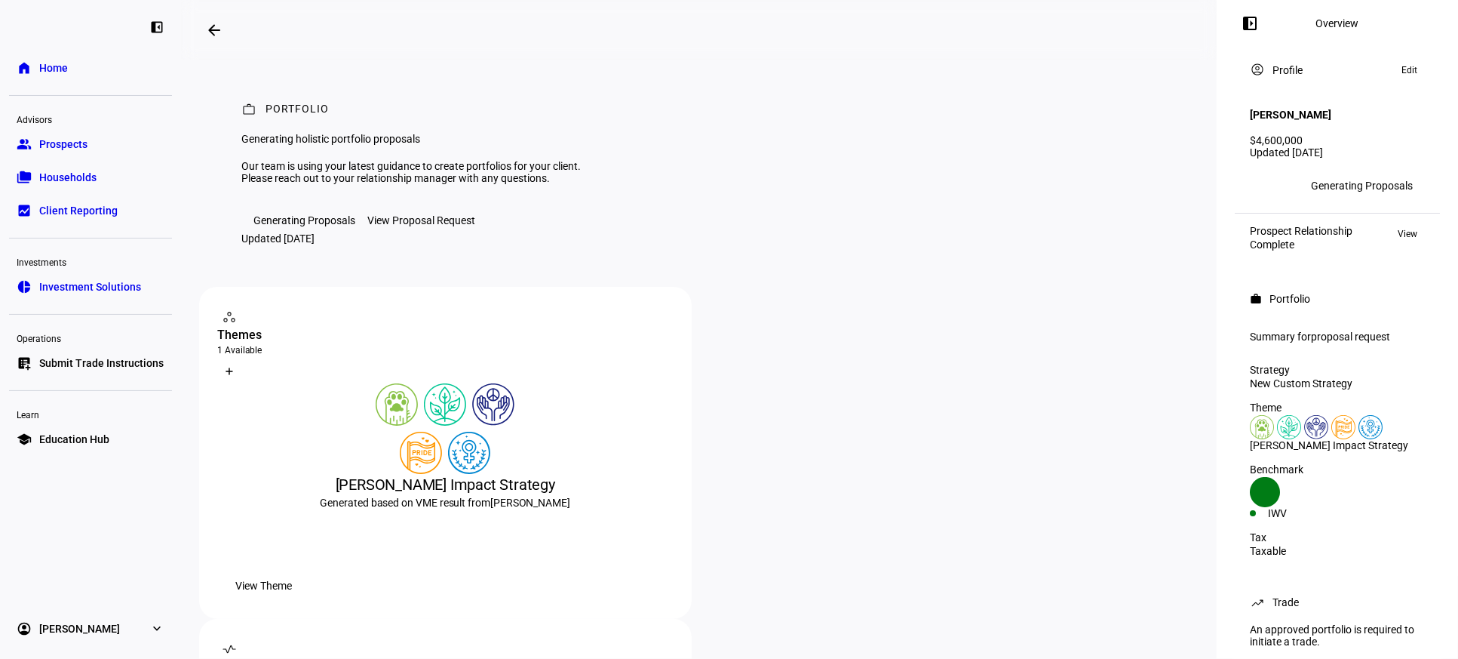
drag, startPoint x: 278, startPoint y: 232, endPoint x: 420, endPoint y: 266, distance: 146.8
click at [420, 184] on div "Our team is using your latest guidance to create portfolios for your client. Pl…" at bounding box center [426, 172] width 371 height 24
click at [438, 232] on div "Generating Proposals View Proposal Request" at bounding box center [358, 220] width 234 height 24
click at [441, 226] on div "View Proposal Request" at bounding box center [421, 220] width 108 height 12
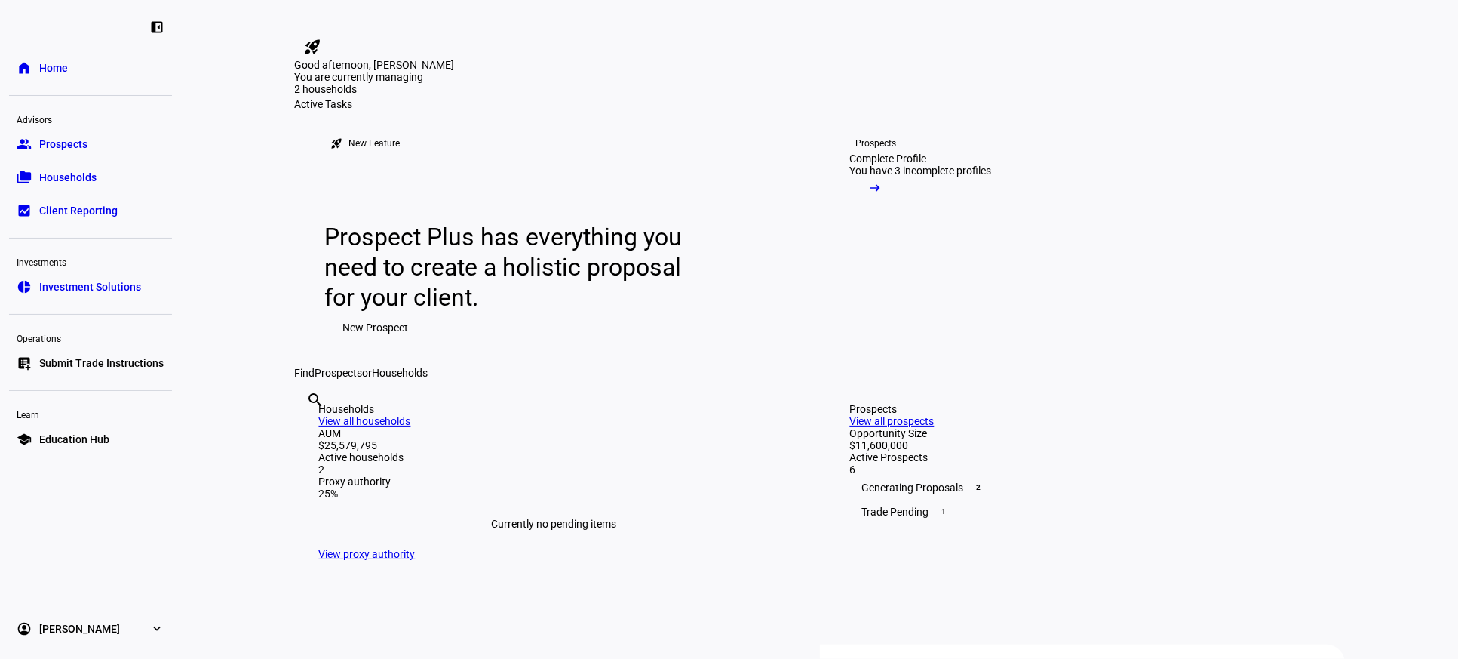
click at [389, 343] on span "New Prospect" at bounding box center [376, 327] width 66 height 30
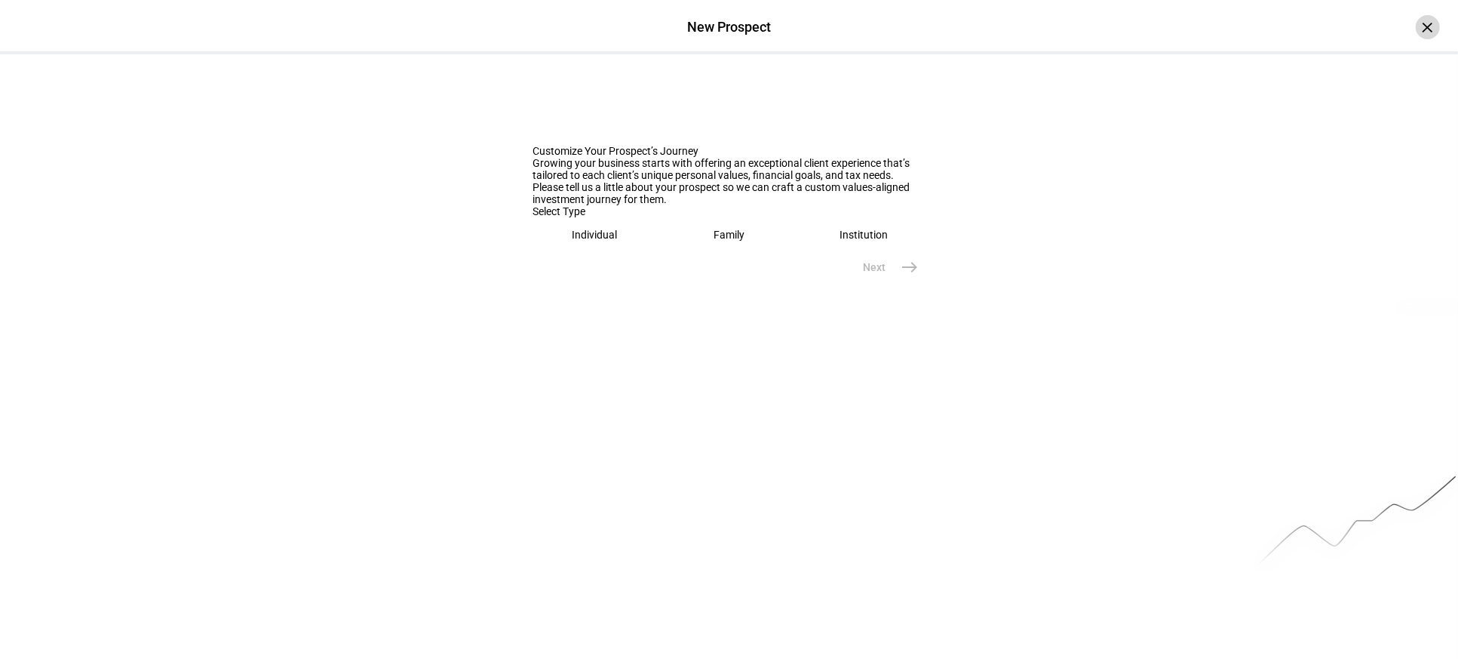
click at [1416, 26] on div "×" at bounding box center [1428, 27] width 24 height 24
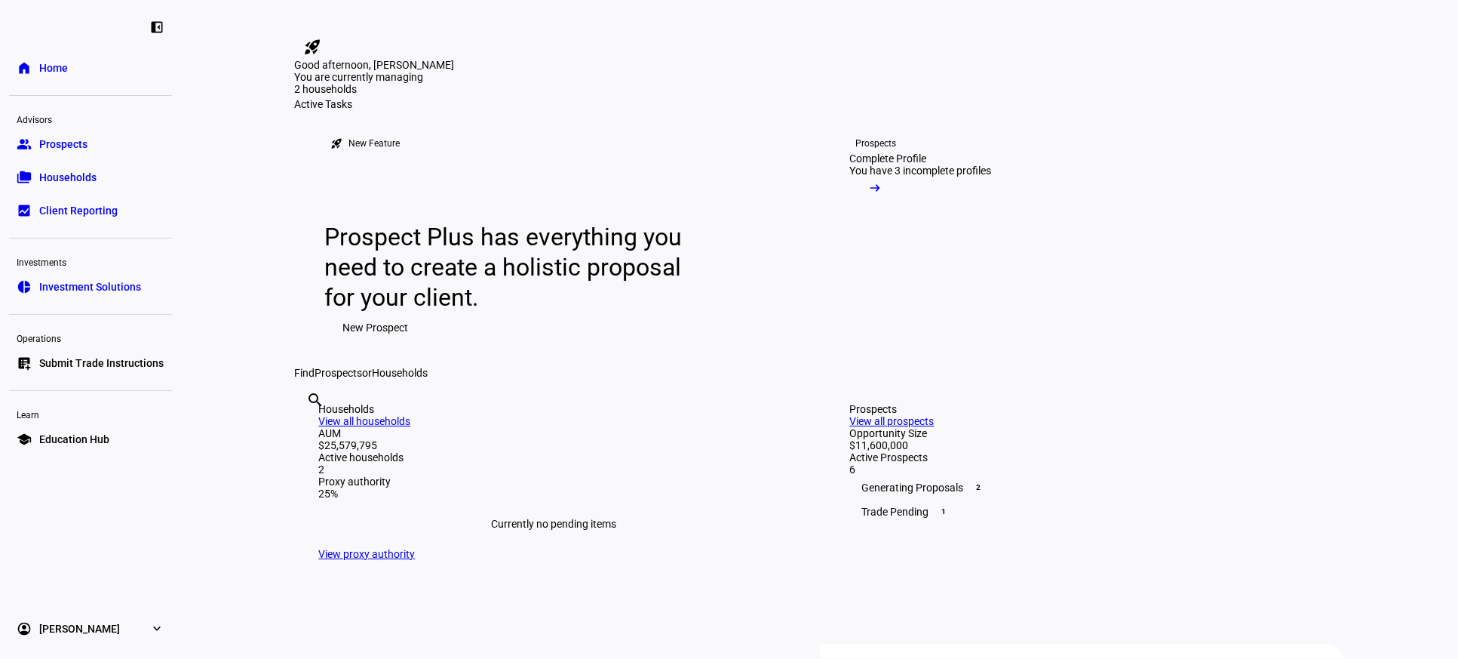
click at [76, 157] on ul "group Prospects folder_copy Households bid_landscape Client Reporting" at bounding box center [90, 177] width 163 height 97
click at [77, 152] on link "group Prospects" at bounding box center [90, 144] width 163 height 30
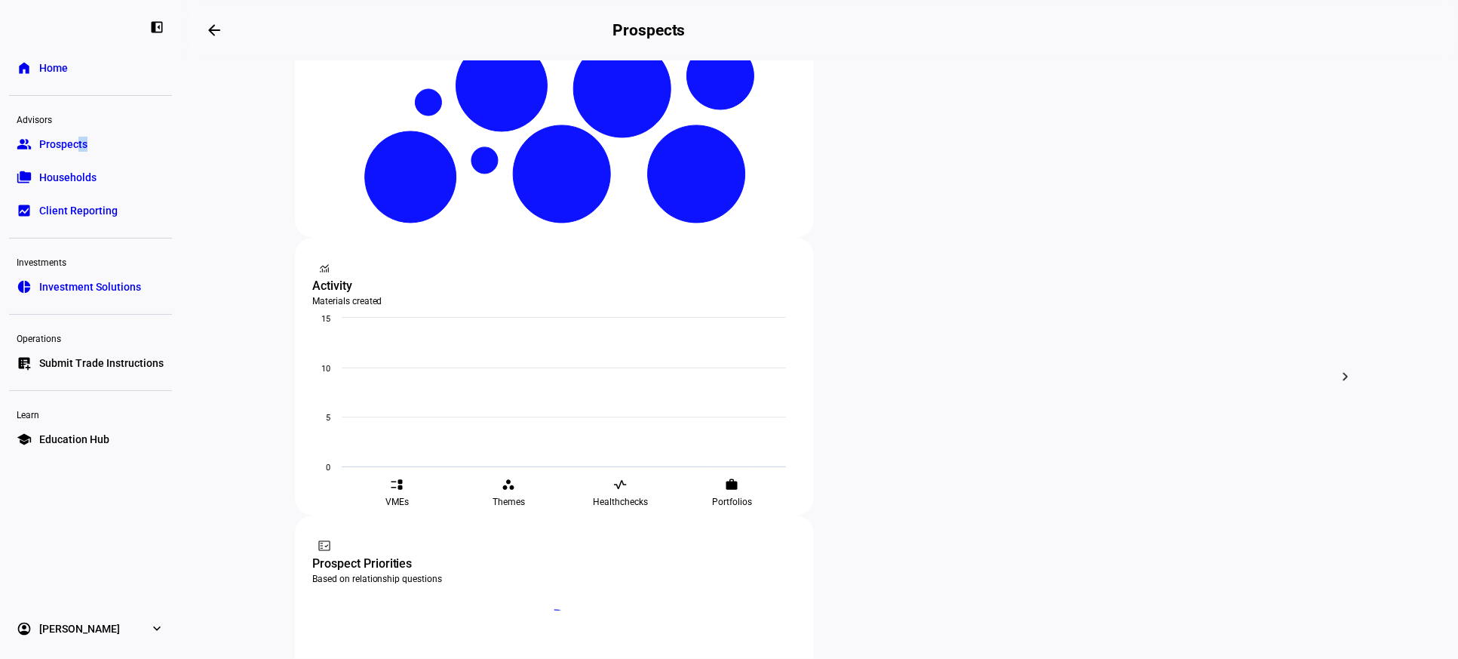
scroll to position [396, 0]
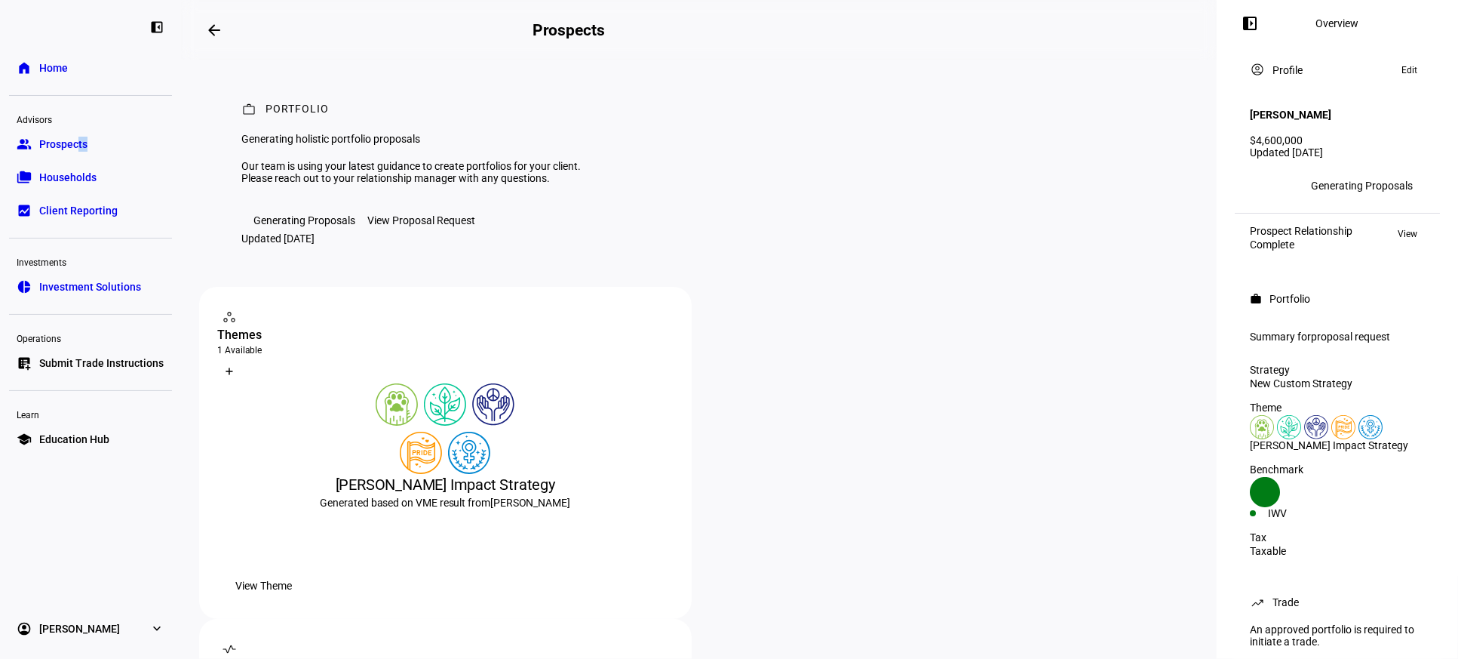
click at [392, 184] on div "Our team is using your latest guidance to create portfolios for your client. Pl…" at bounding box center [426, 172] width 371 height 24
drag, startPoint x: 268, startPoint y: 232, endPoint x: 487, endPoint y: 269, distance: 222.8
click at [481, 184] on div "Our team is using your latest guidance to create portfolios for your client. Pl…" at bounding box center [426, 172] width 371 height 24
click at [552, 184] on div "Our team is using your latest guidance to create portfolios for your client. Pl…" at bounding box center [426, 172] width 371 height 24
click at [318, 232] on plt-prospect-status-badge "Generating Proposals" at bounding box center [304, 220] width 126 height 24
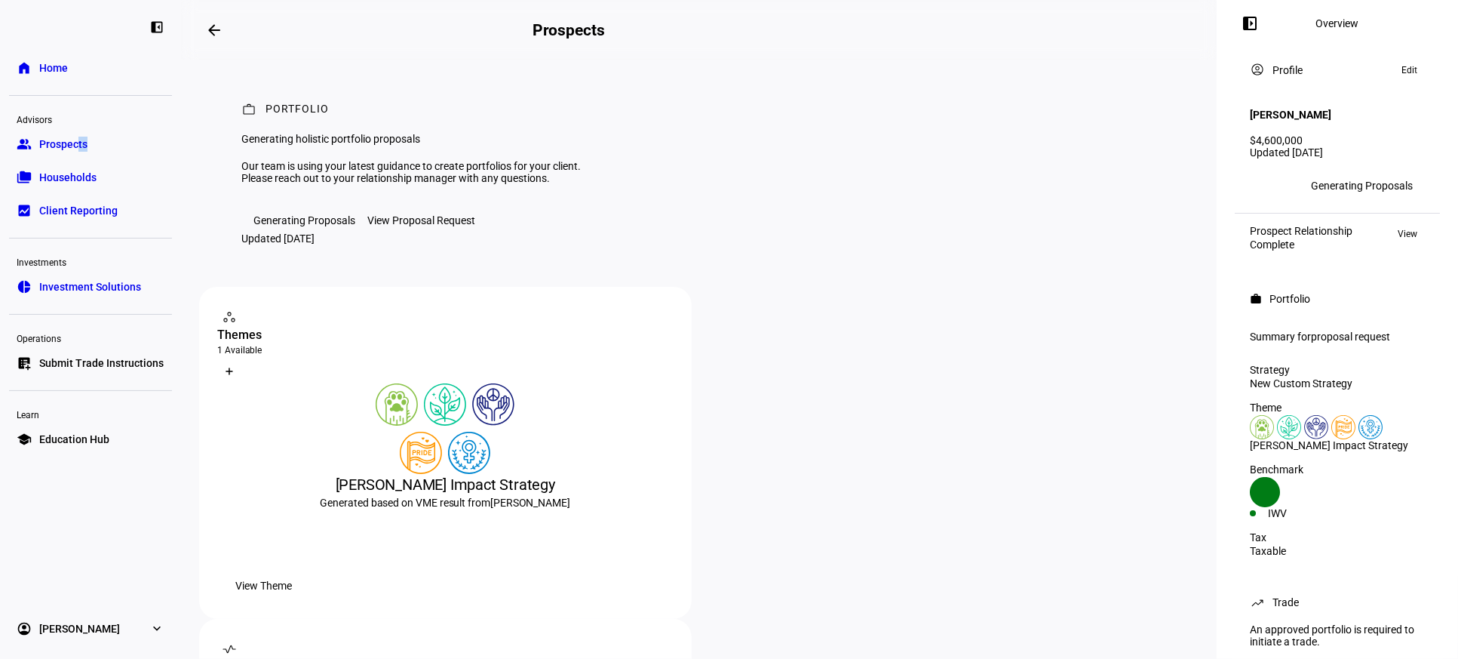
drag, startPoint x: 317, startPoint y: 315, endPoint x: 367, endPoint y: 304, distance: 50.9
click at [315, 226] on div "Generating Proposals" at bounding box center [305, 220] width 102 height 12
click at [398, 226] on div "View Proposal Request" at bounding box center [421, 220] width 108 height 12
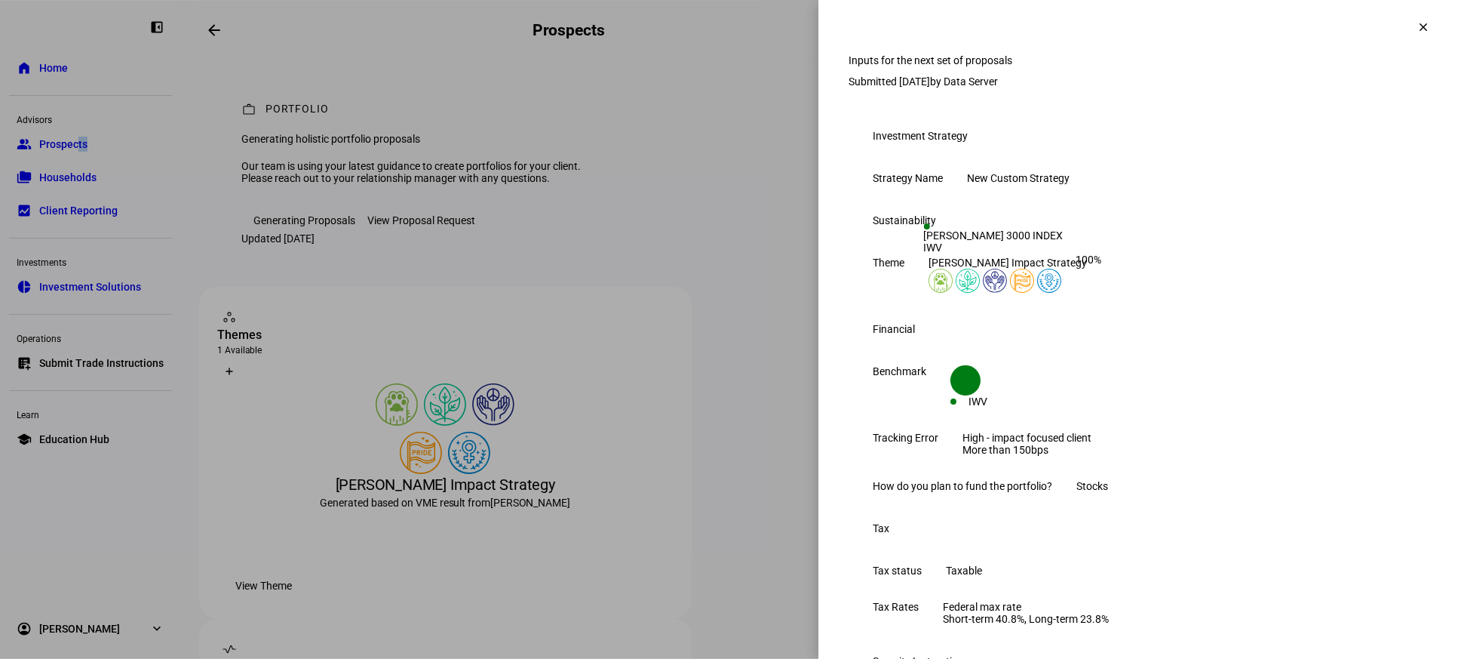
click at [1417, 20] on mat-icon "clear" at bounding box center [1424, 27] width 14 height 14
